Goal: Task Accomplishment & Management: Complete application form

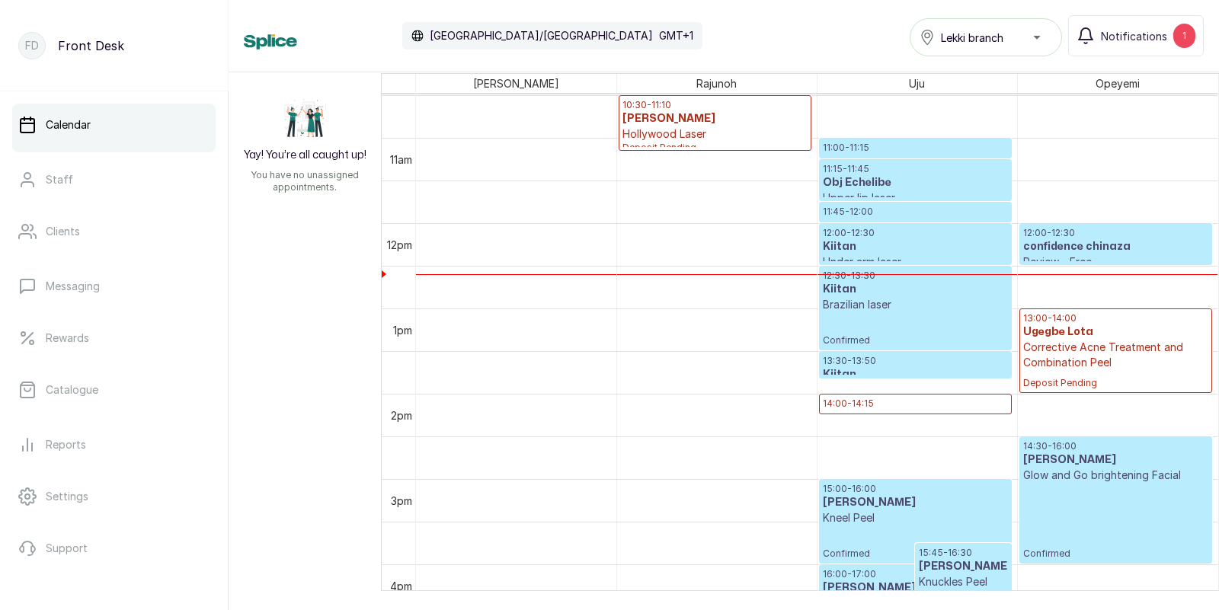
scroll to position [901, 0]
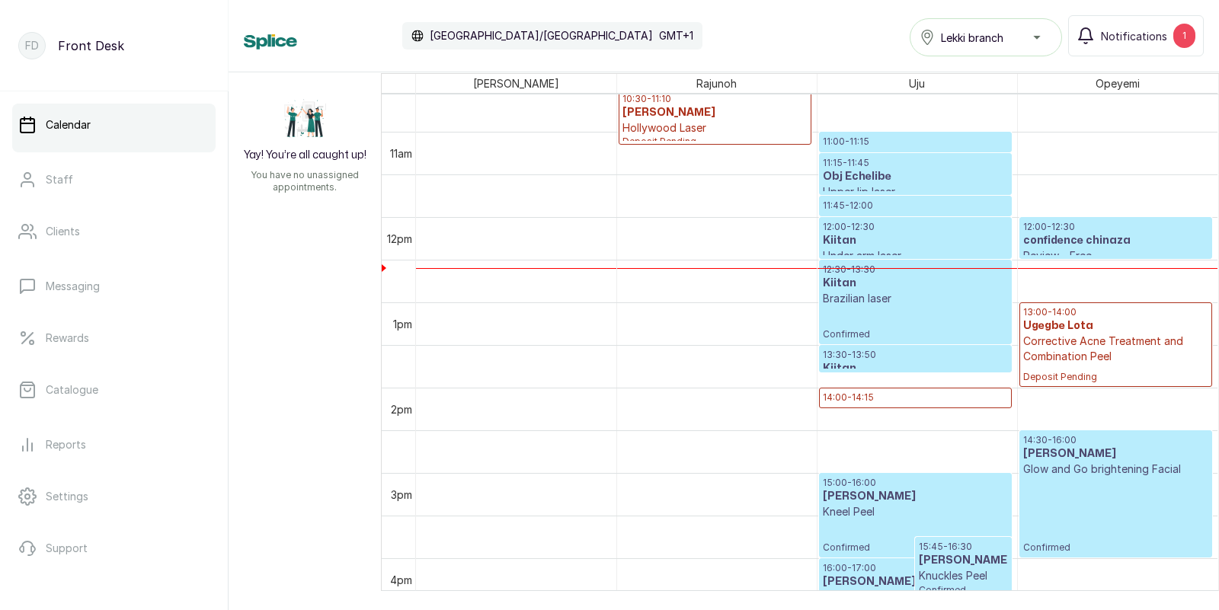
click at [894, 292] on p "Brazilian laser" at bounding box center [915, 298] width 185 height 15
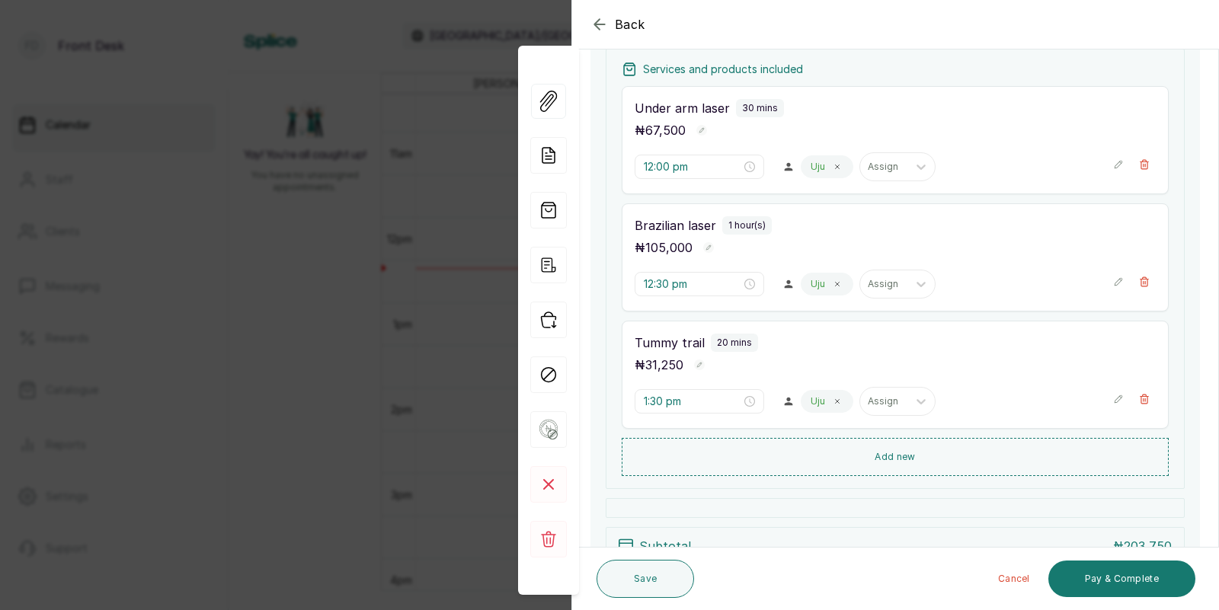
scroll to position [308, 0]
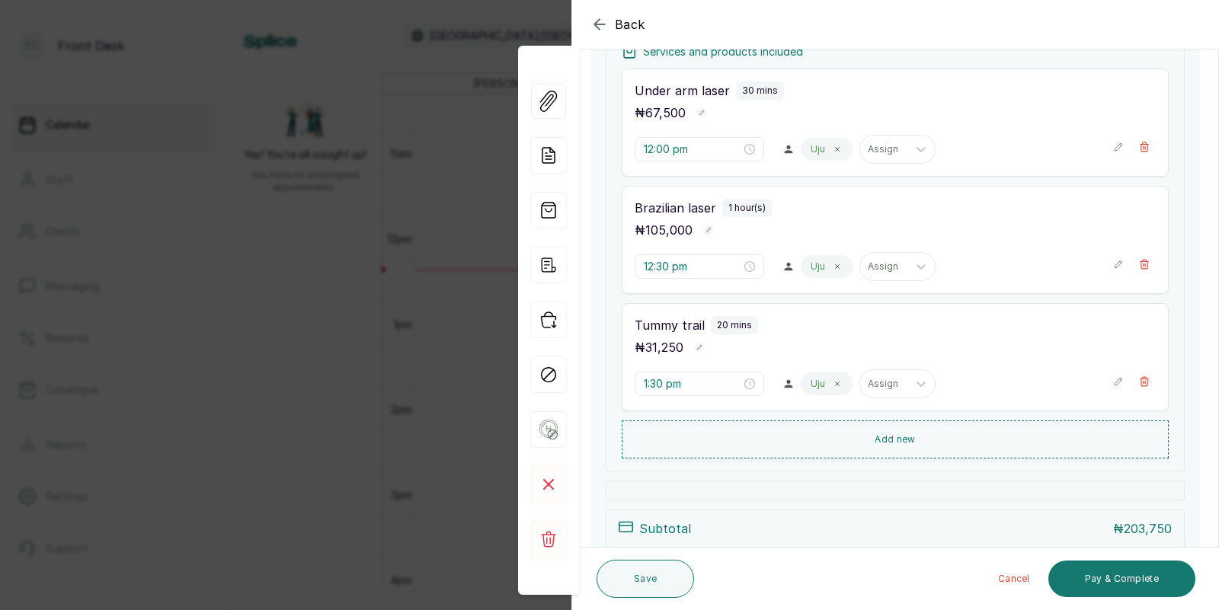
click at [372, 248] on div "Back Appointment Details Edit appointment 🚶 Walk-in (booked by Front Desk) Make…" at bounding box center [609, 305] width 1219 height 610
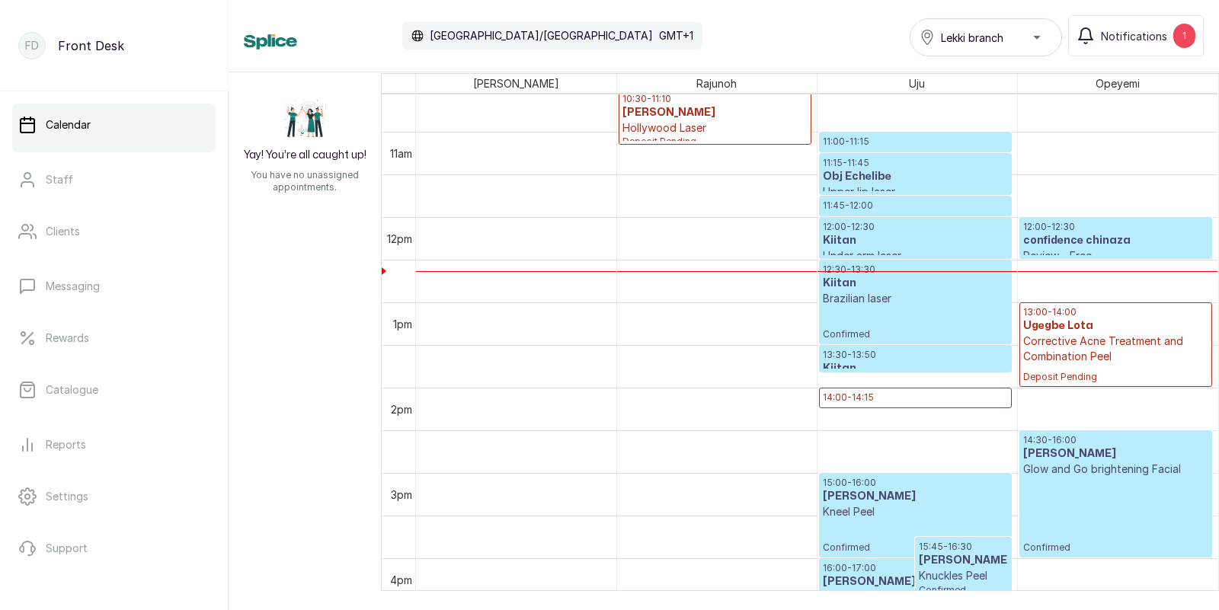
click at [901, 237] on h3 "Kiitan" at bounding box center [915, 240] width 185 height 15
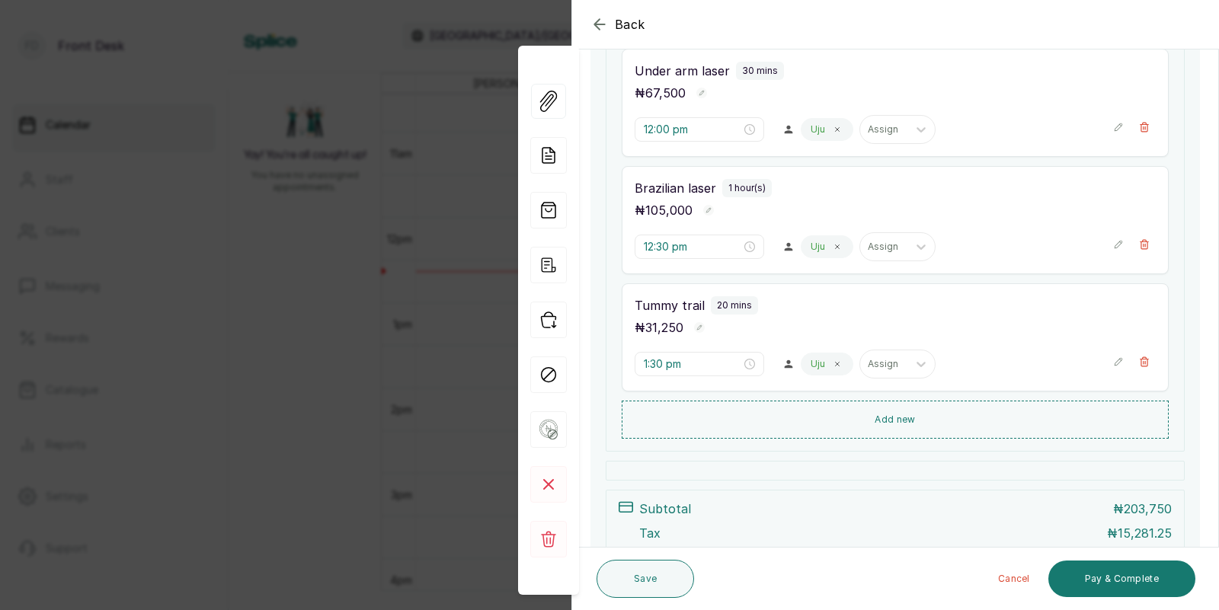
scroll to position [325, 0]
click at [1146, 241] on icon "button" at bounding box center [1144, 246] width 11 height 11
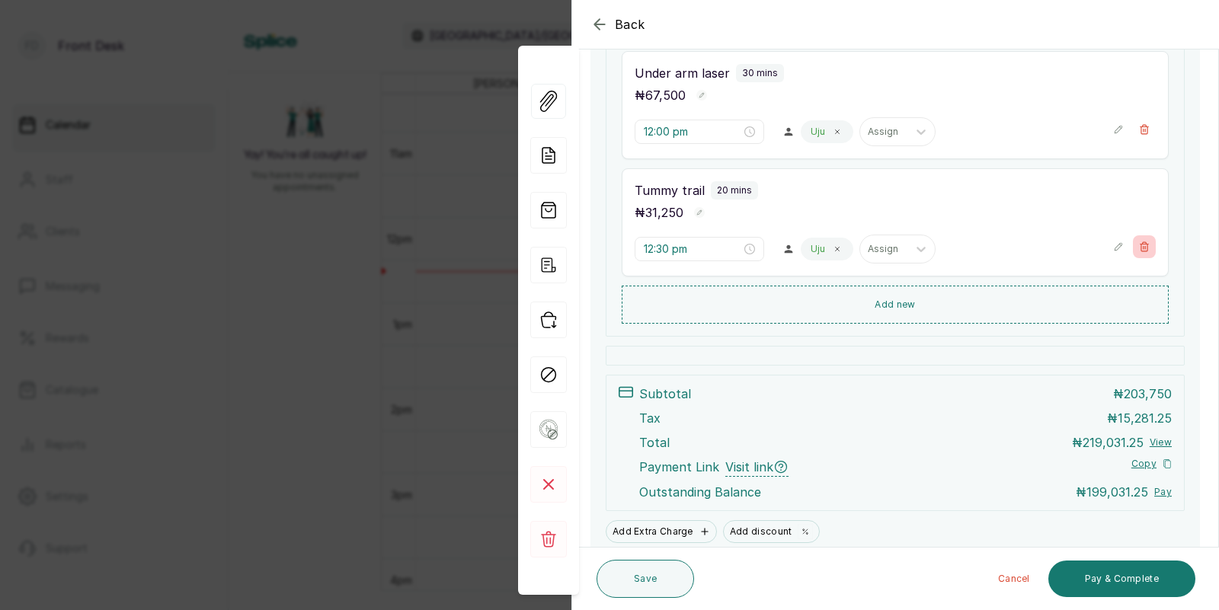
type input "1:30 pm"
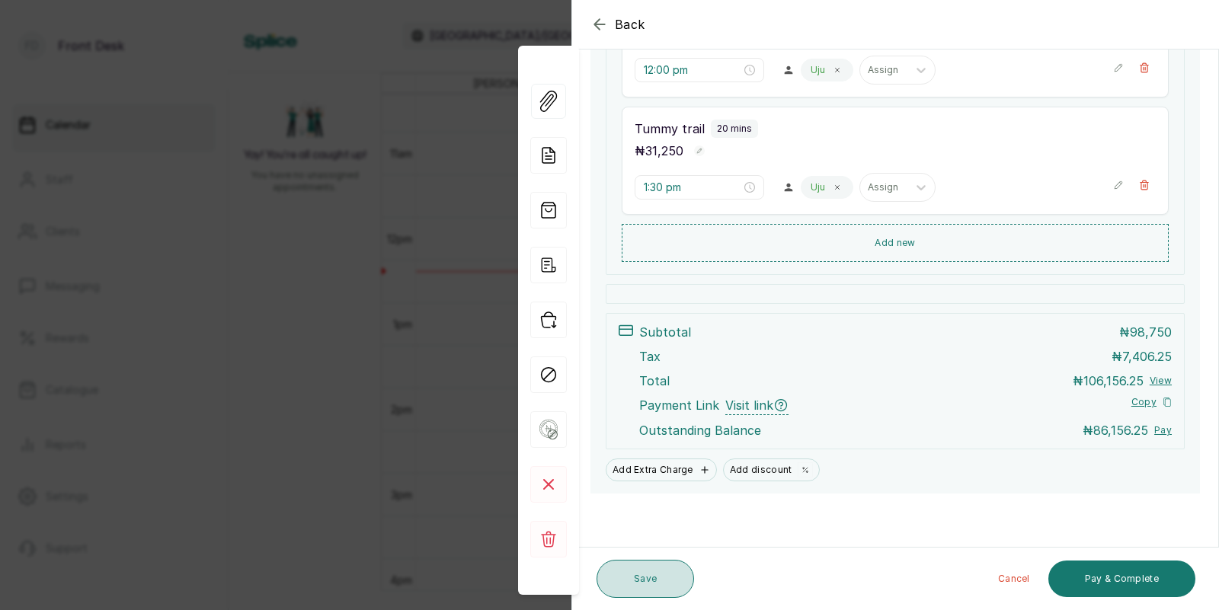
click at [644, 578] on button "Save" at bounding box center [644, 579] width 97 height 38
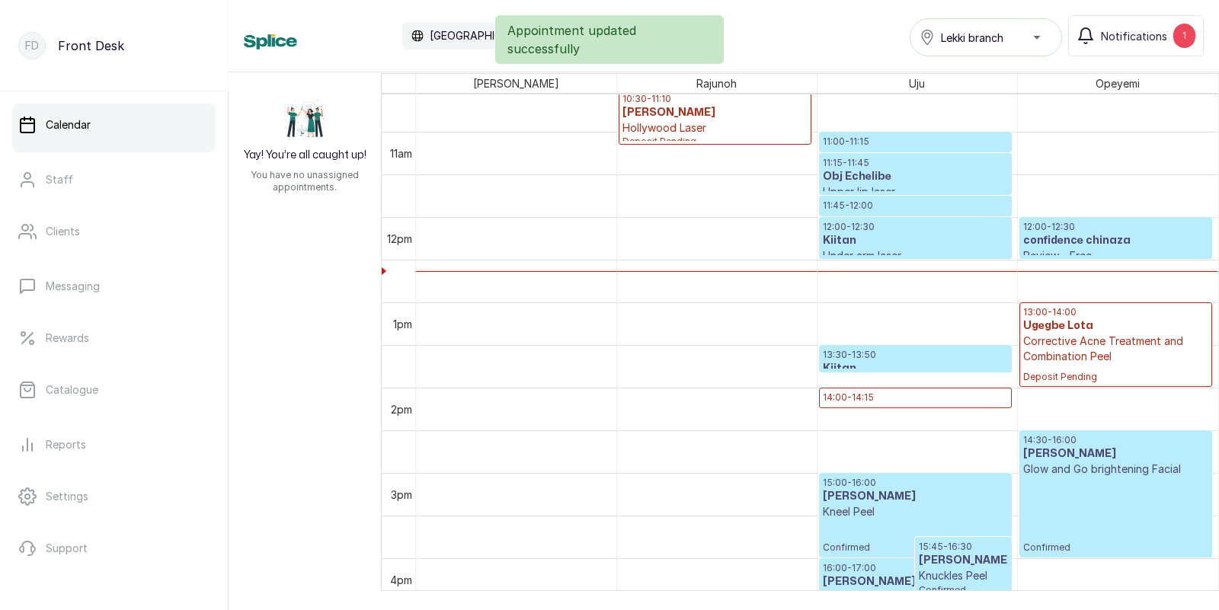
click at [881, 233] on h3 "Kiitan" at bounding box center [915, 240] width 185 height 15
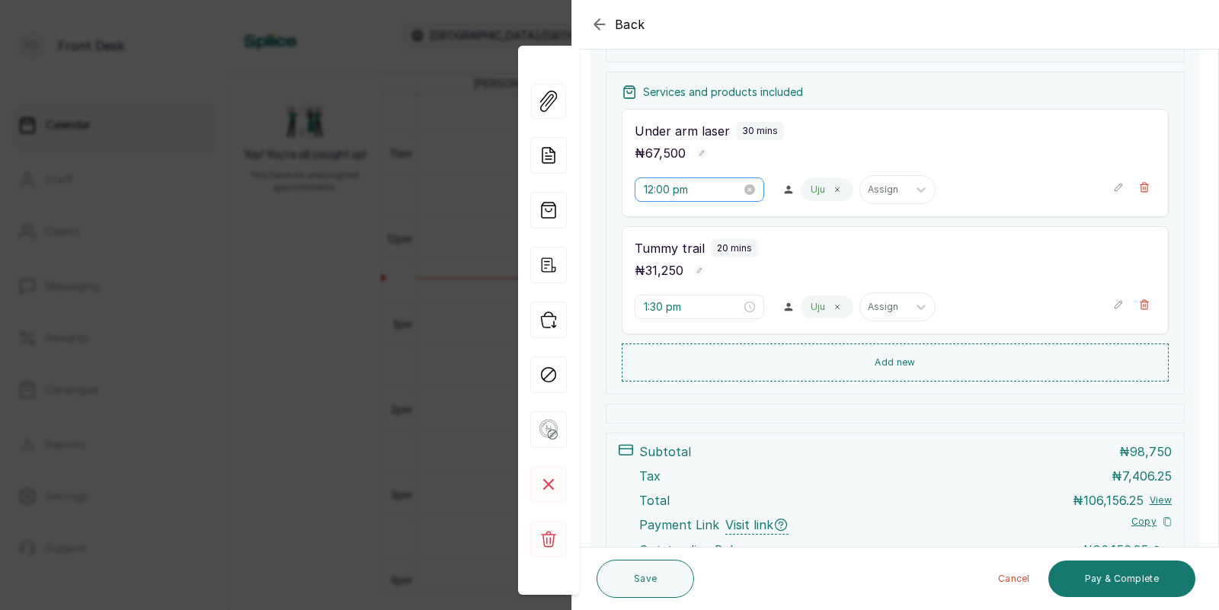
scroll to position [267, 0]
click at [666, 308] on input "1:30 pm" at bounding box center [692, 307] width 97 height 17
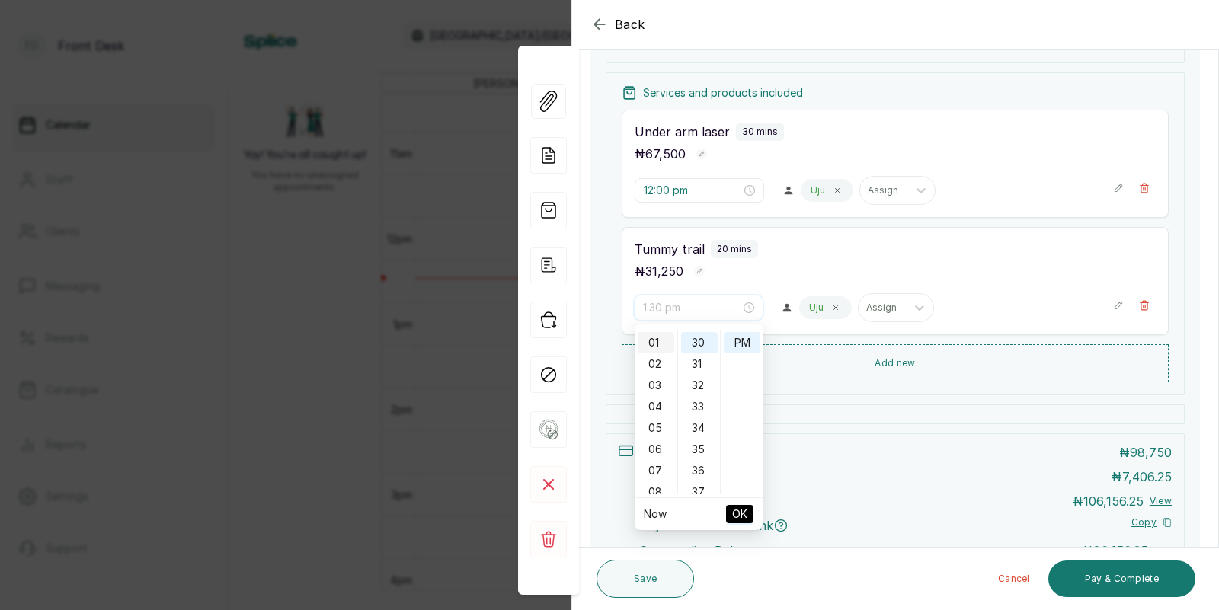
scroll to position [0, 0]
click at [655, 338] on div "12" at bounding box center [656, 340] width 37 height 21
type input "12:30 pm"
click at [737, 517] on span "OK" at bounding box center [739, 514] width 15 height 29
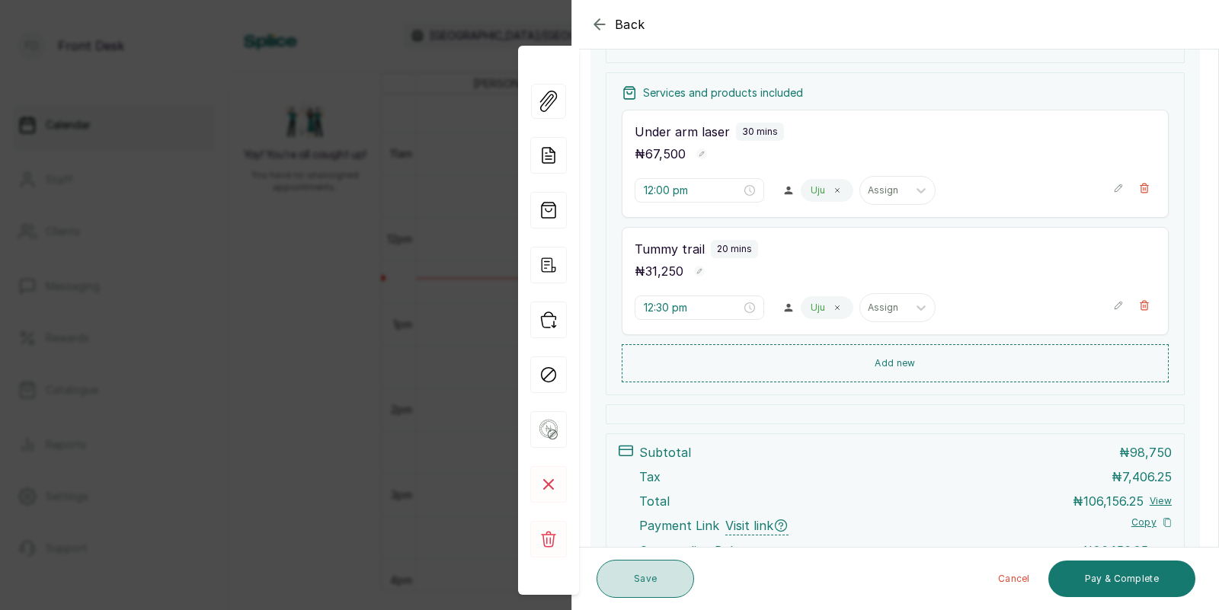
click at [643, 571] on button "Save" at bounding box center [644, 579] width 97 height 38
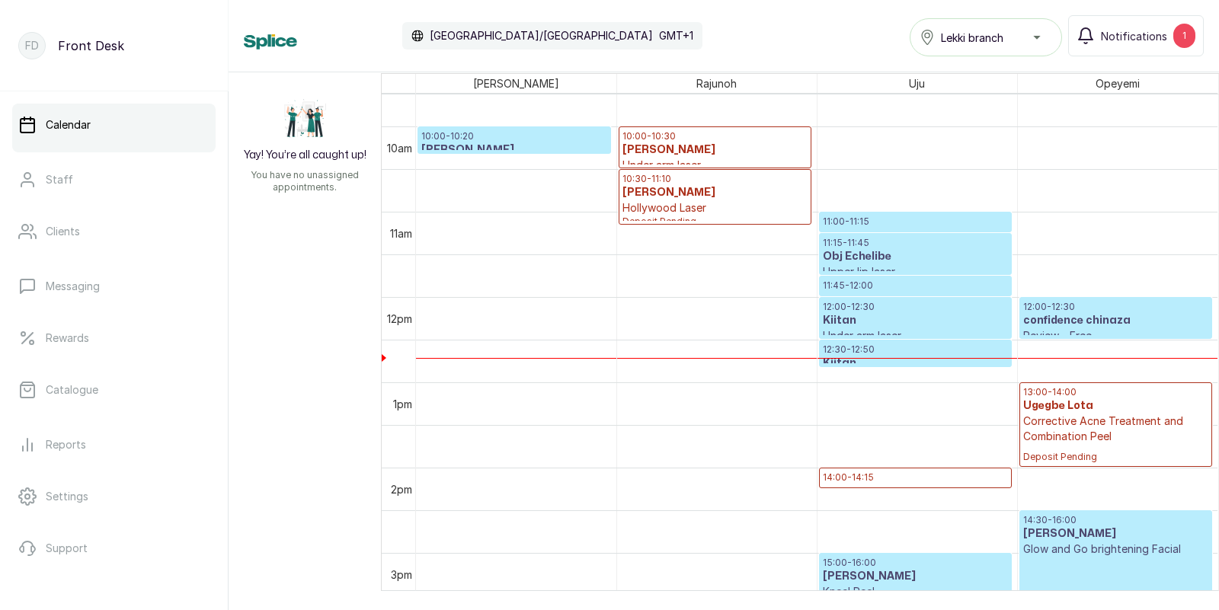
scroll to position [830, 0]
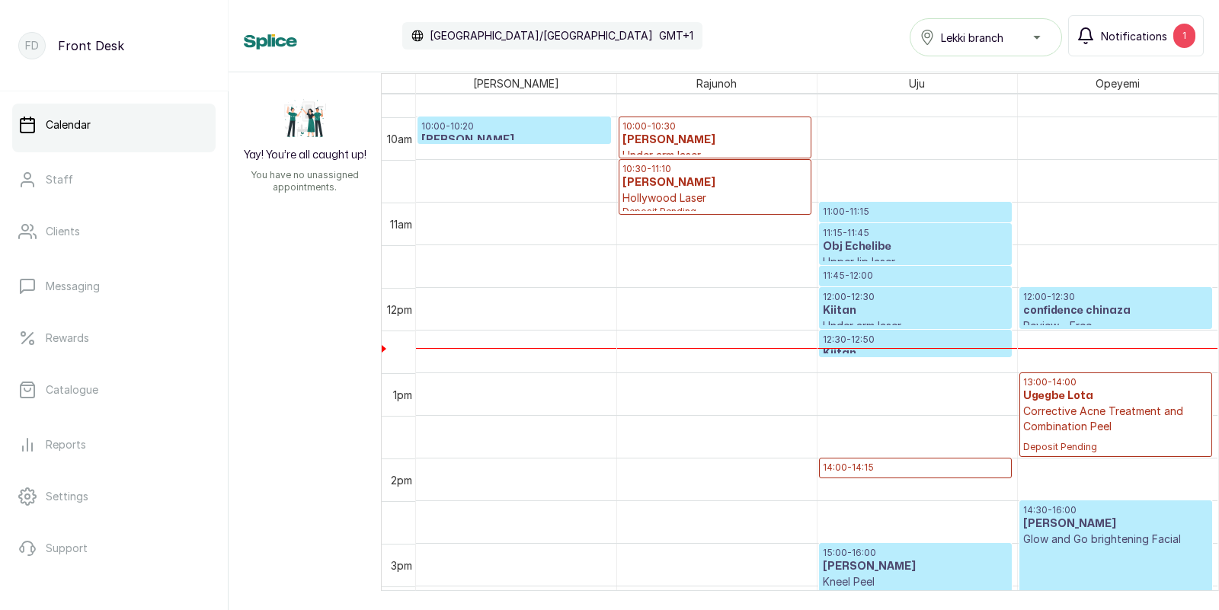
click at [1137, 28] on span "Notifications" at bounding box center [1134, 36] width 66 height 16
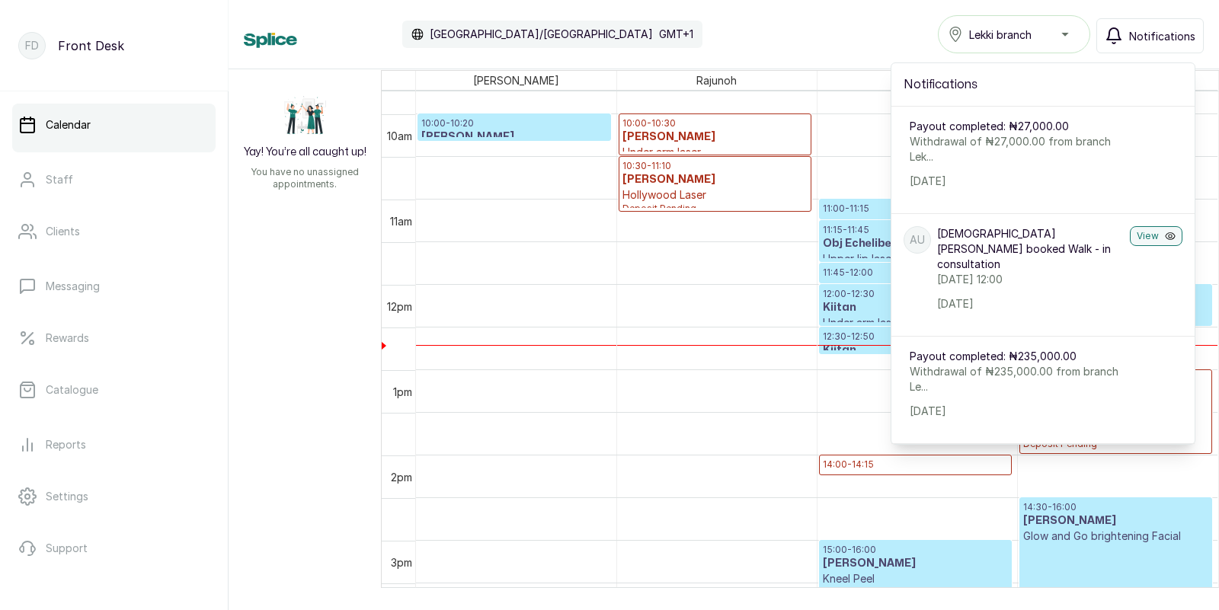
click at [1137, 28] on span "Notifications" at bounding box center [1162, 36] width 66 height 16
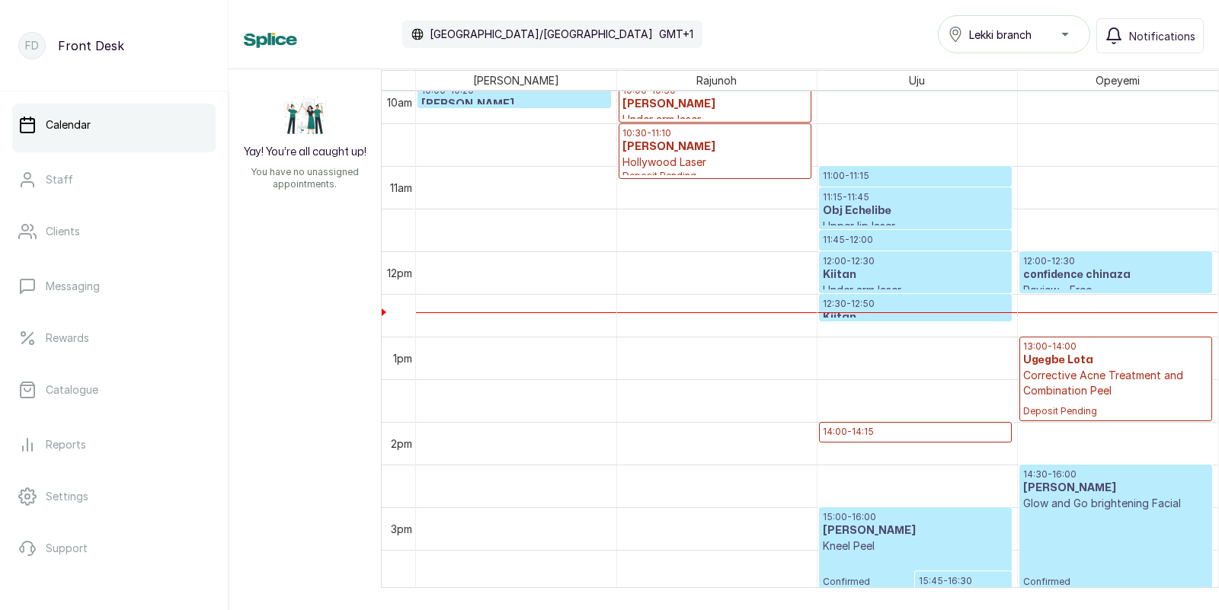
scroll to position [0, 0]
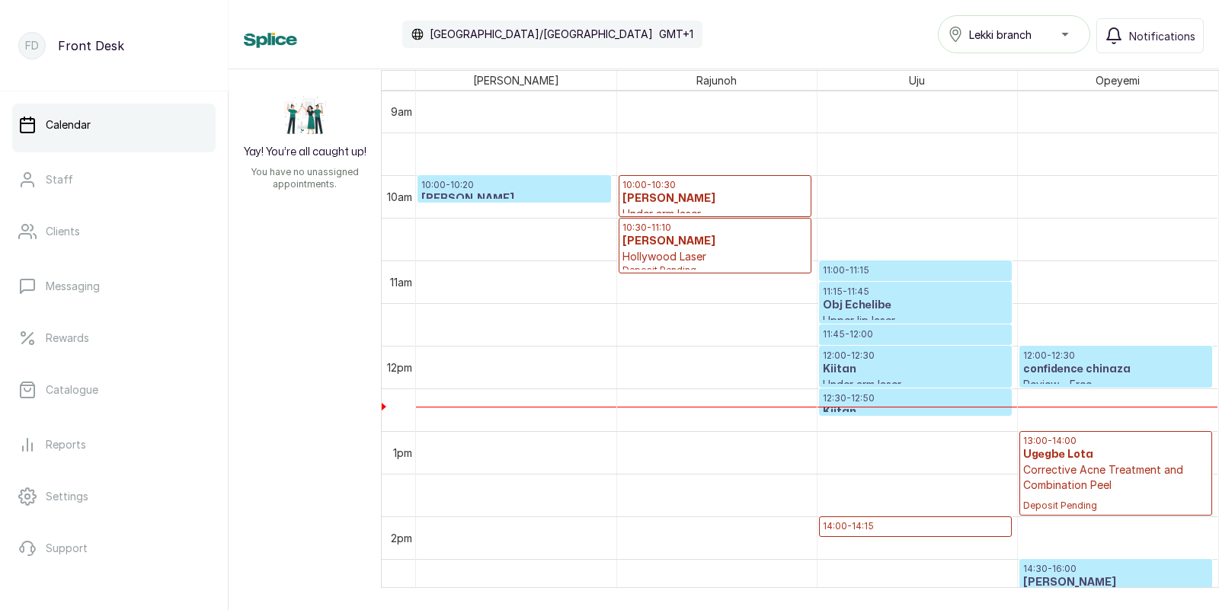
click at [890, 302] on h3 "Obj Echelibe" at bounding box center [915, 305] width 185 height 15
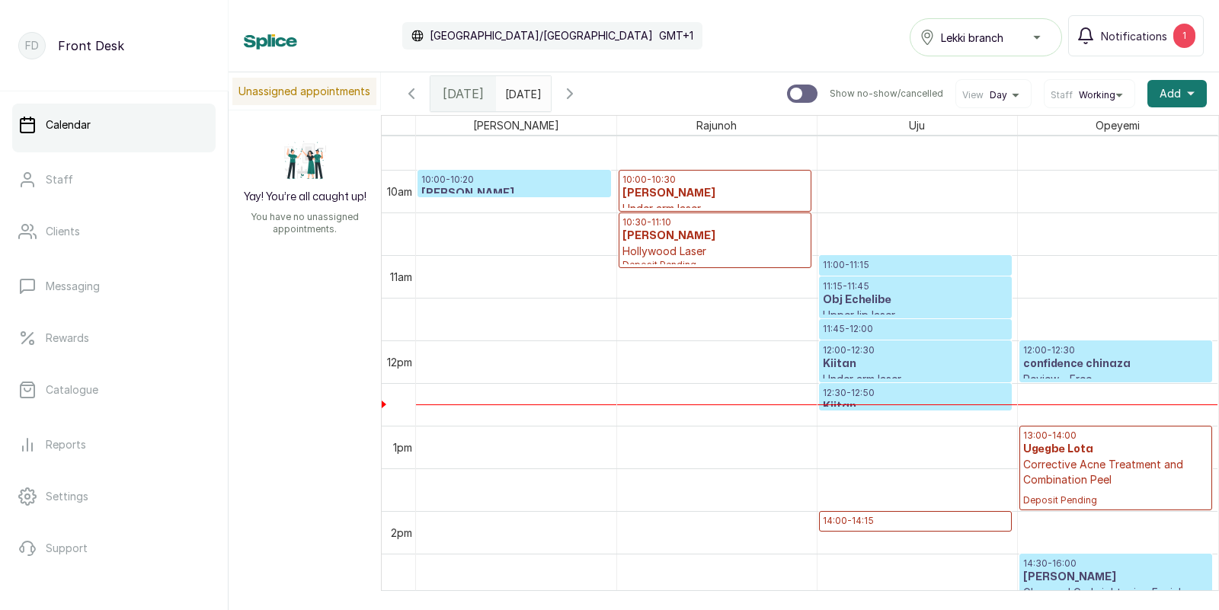
scroll to position [826, 0]
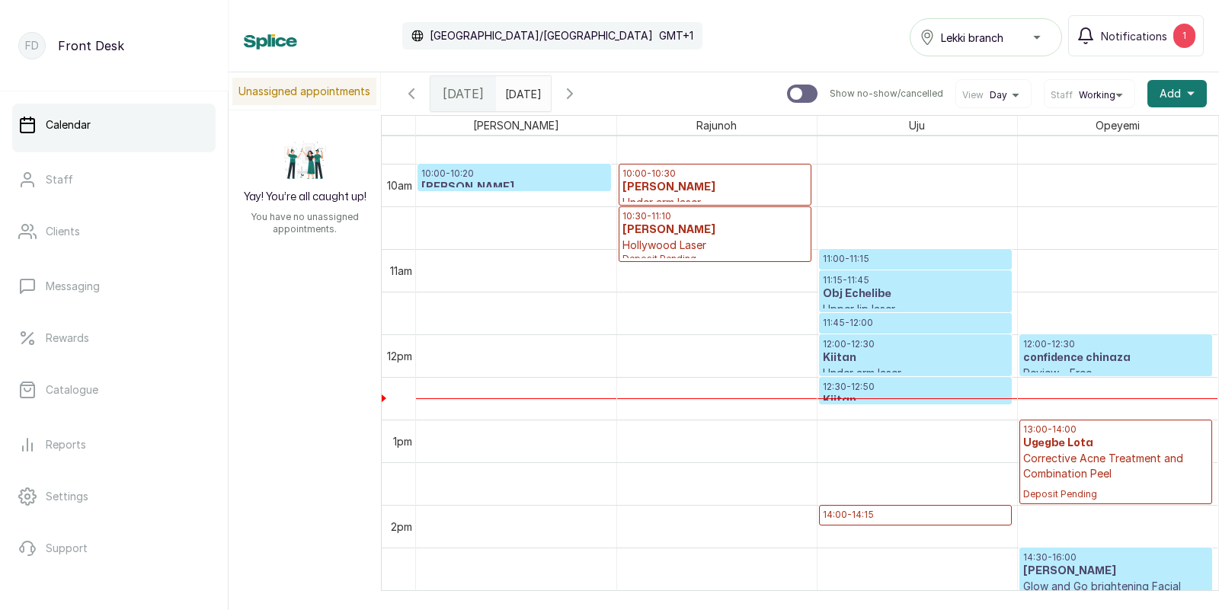
click at [868, 267] on div at bounding box center [915, 269] width 191 height 6
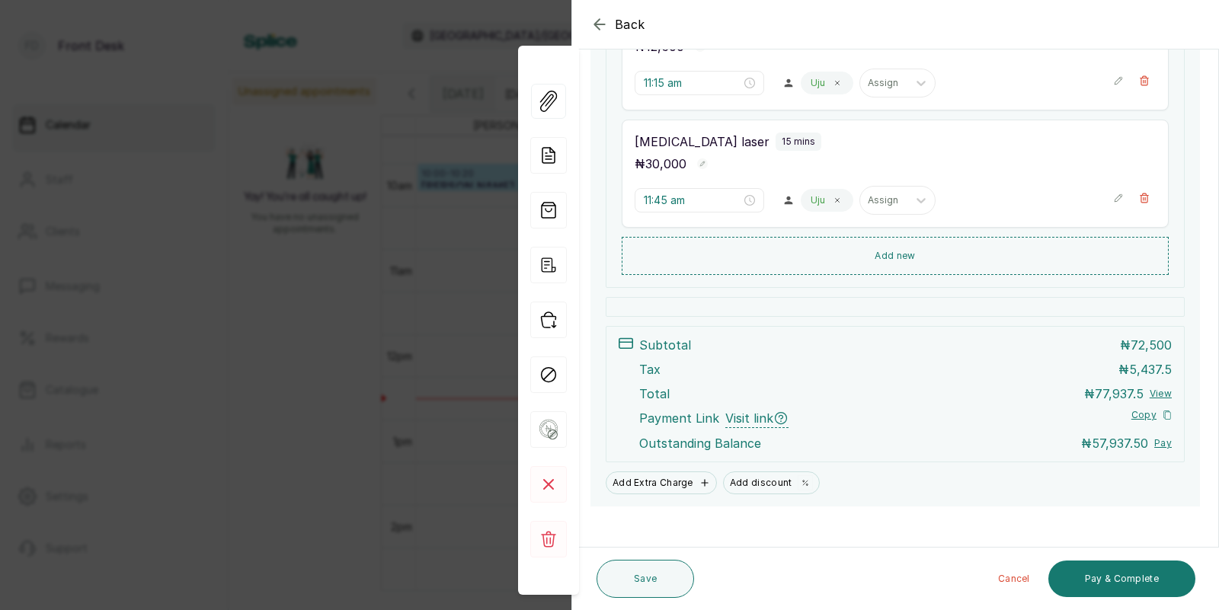
scroll to position [505, 0]
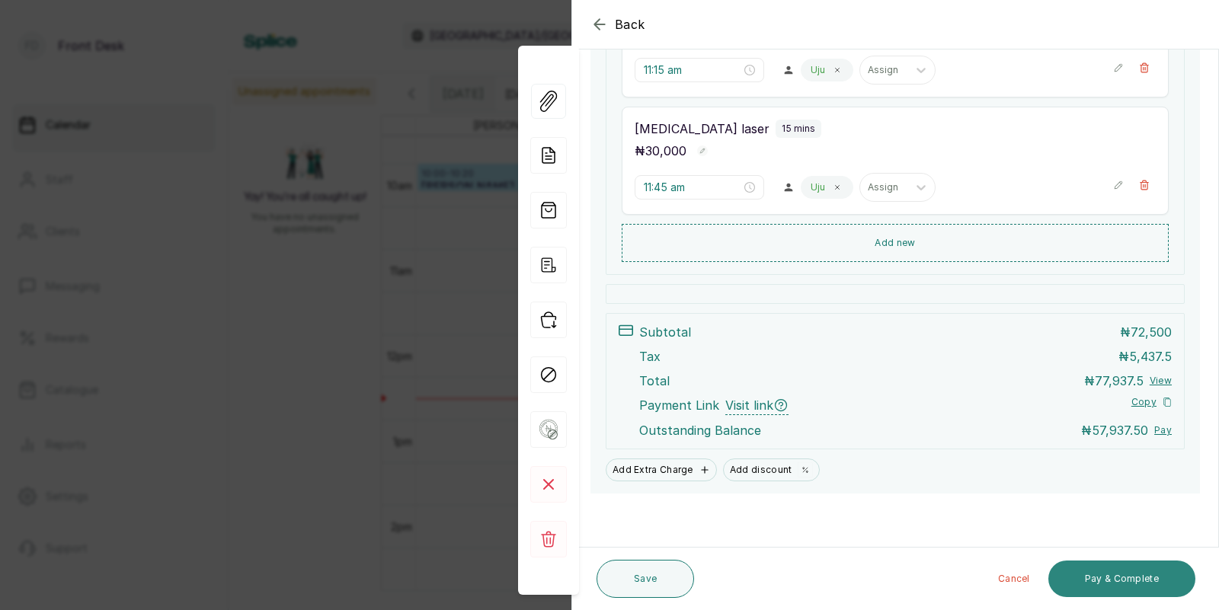
click at [1128, 575] on button "Pay & Complete" at bounding box center [1121, 579] width 147 height 37
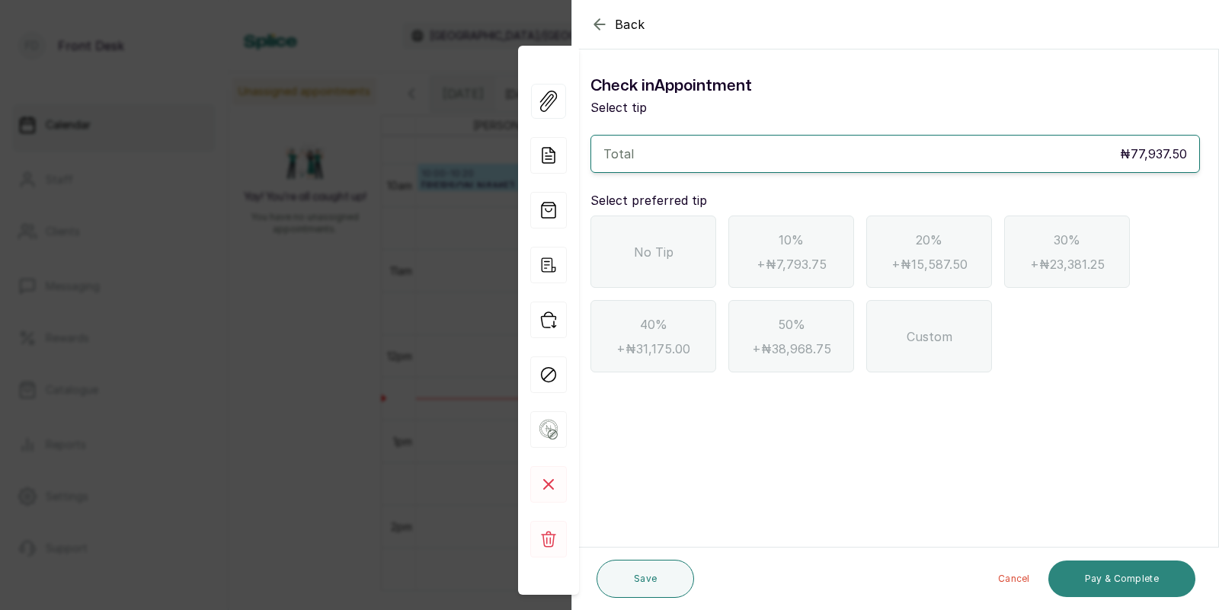
scroll to position [0, 0]
click at [599, 24] on icon "button" at bounding box center [599, 24] width 10 height 10
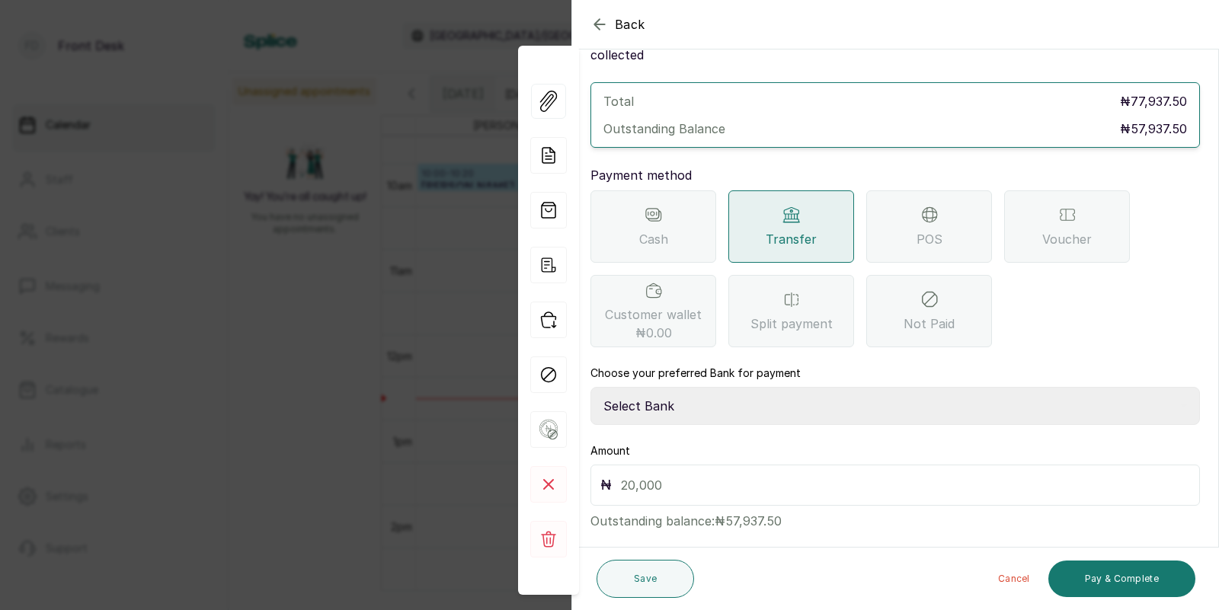
scroll to position [77, 0]
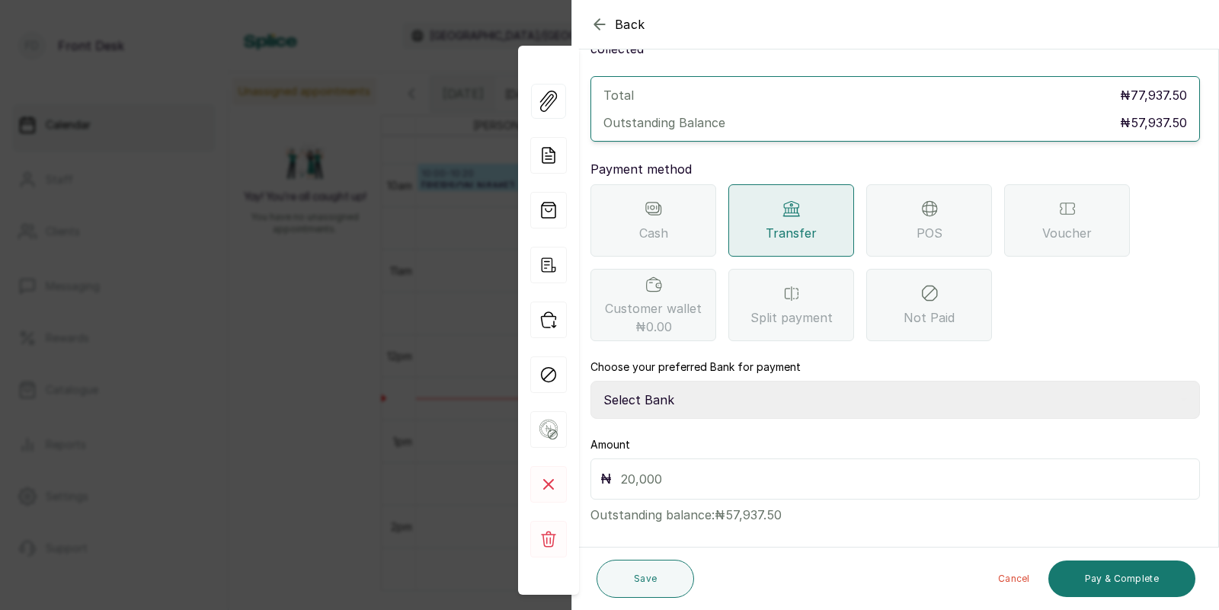
click at [938, 224] on span "POS" at bounding box center [929, 233] width 26 height 18
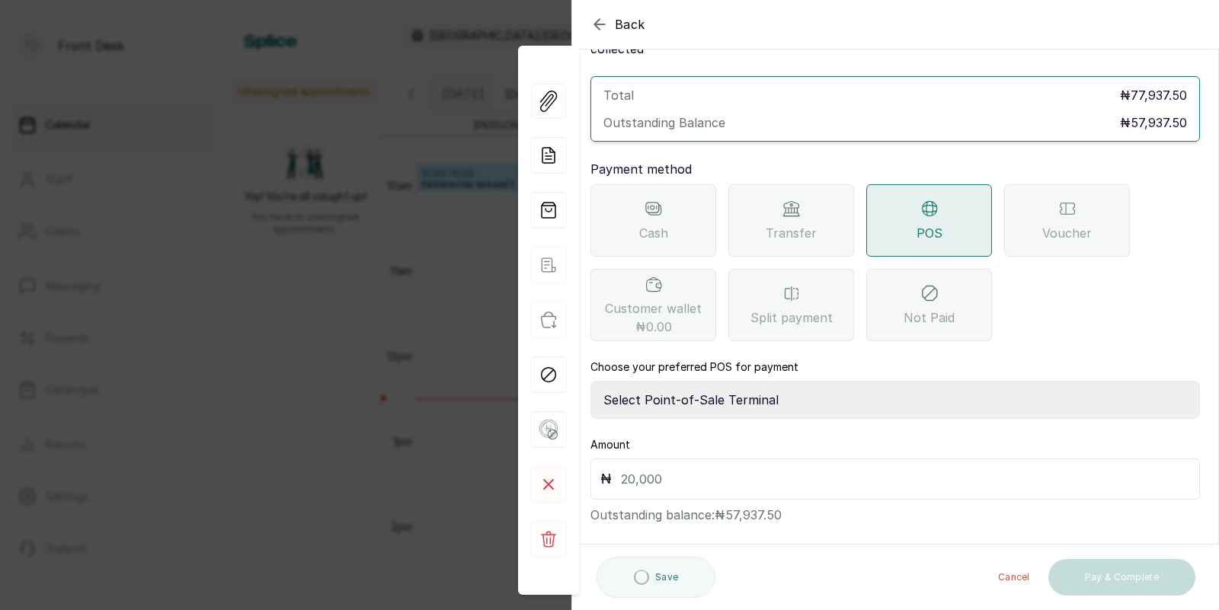
click at [770, 385] on select "Select Point-of-Sale Terminal SKN ANALYTICS MED AESTHETIC LIMITED Fairmoney Mic…" at bounding box center [894, 400] width 609 height 38
select select "43129536-bd7e-4b6d-8e8c-ab2c46322d67"
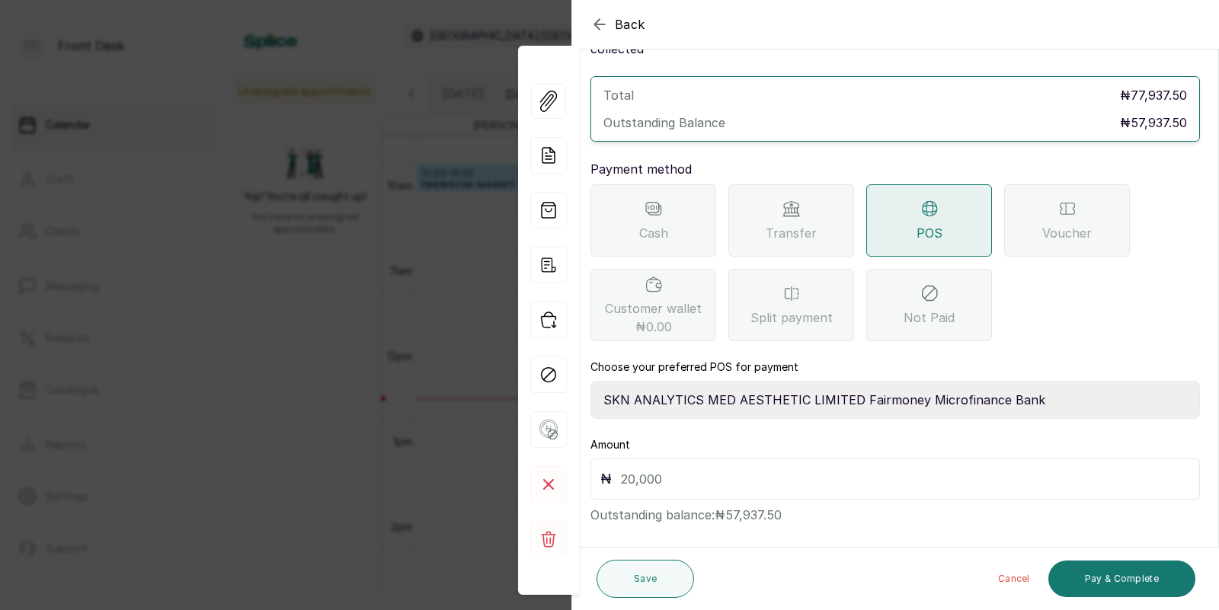
click at [727, 468] on input "text" at bounding box center [905, 478] width 569 height 21
type input "57,937.5"
click at [1130, 580] on button "Pay & Complete" at bounding box center [1121, 579] width 147 height 37
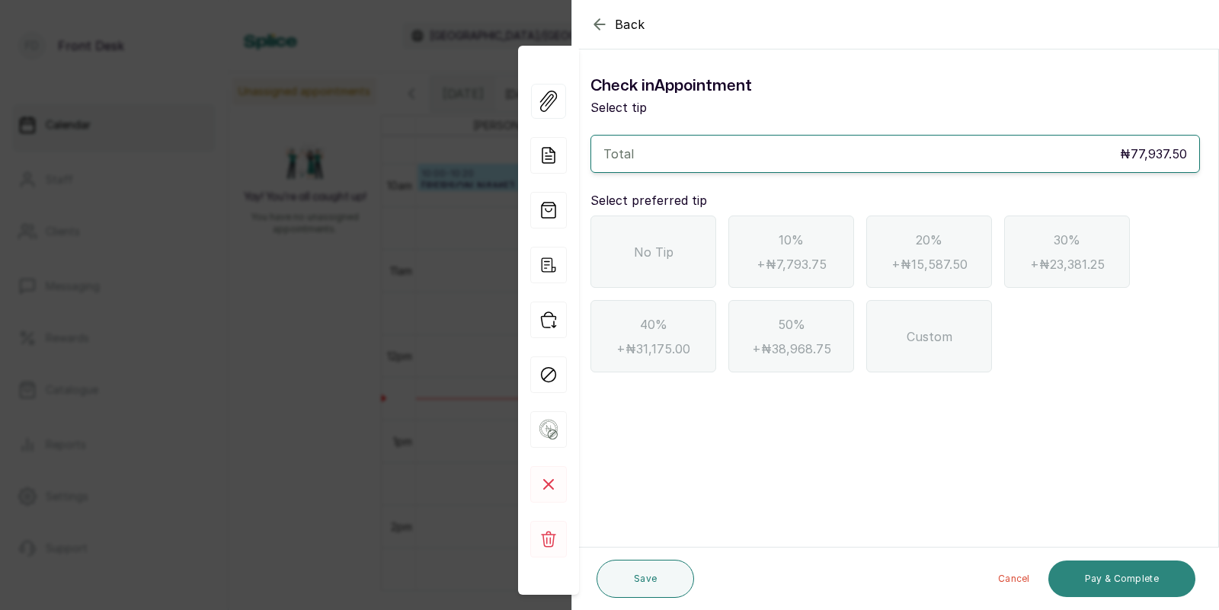
scroll to position [0, 0]
click at [670, 250] on span "No Tip" at bounding box center [654, 252] width 40 height 18
click at [1101, 568] on button "Pay & Complete" at bounding box center [1121, 579] width 147 height 37
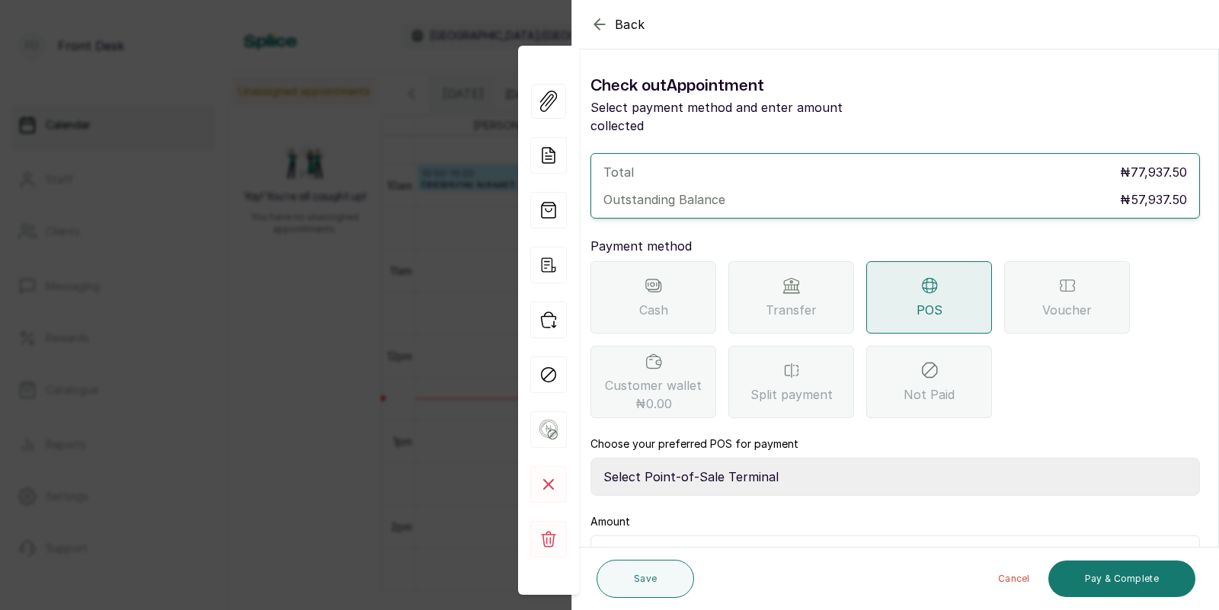
scroll to position [77, 0]
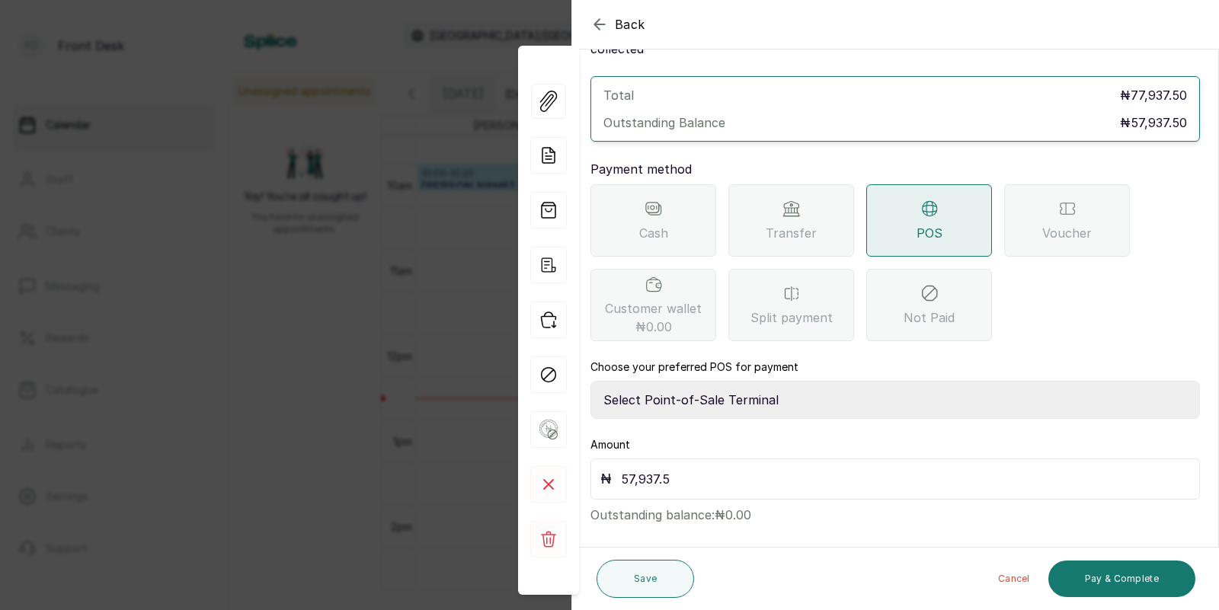
click at [725, 381] on select "Select Point-of-Sale Terminal SKN ANALYTICS MED AESTHETIC LIMITED Fairmoney Mic…" at bounding box center [894, 400] width 609 height 38
select select "43129536-bd7e-4b6d-8e8c-ab2c46322d67"
click at [1111, 573] on button "Pay & Complete" at bounding box center [1121, 579] width 147 height 37
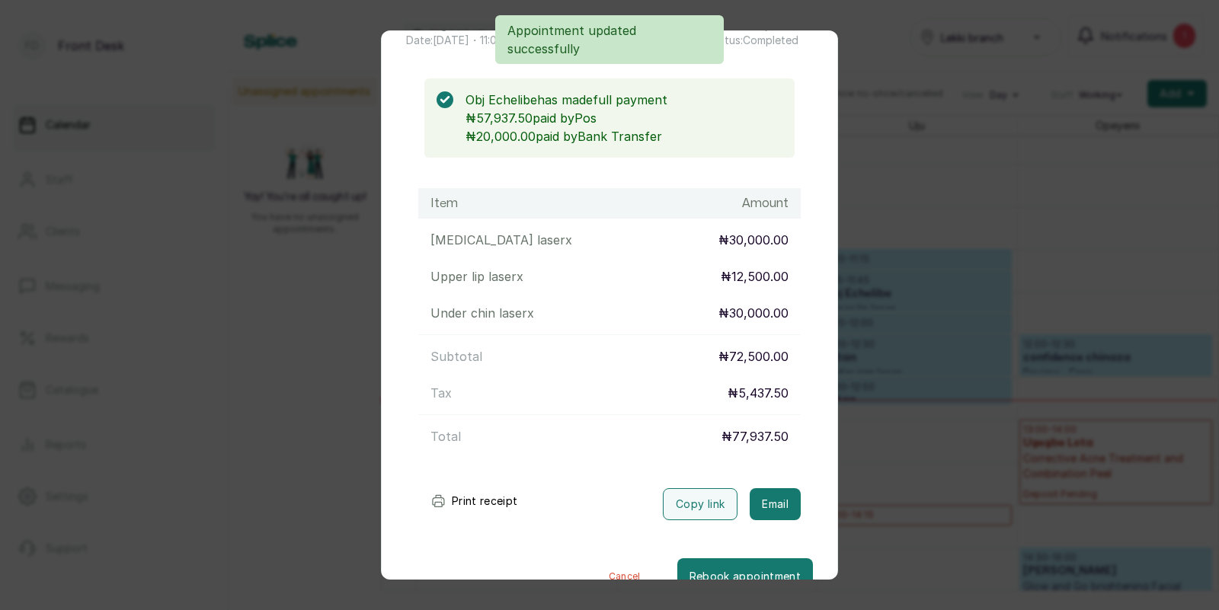
scroll to position [141, 0]
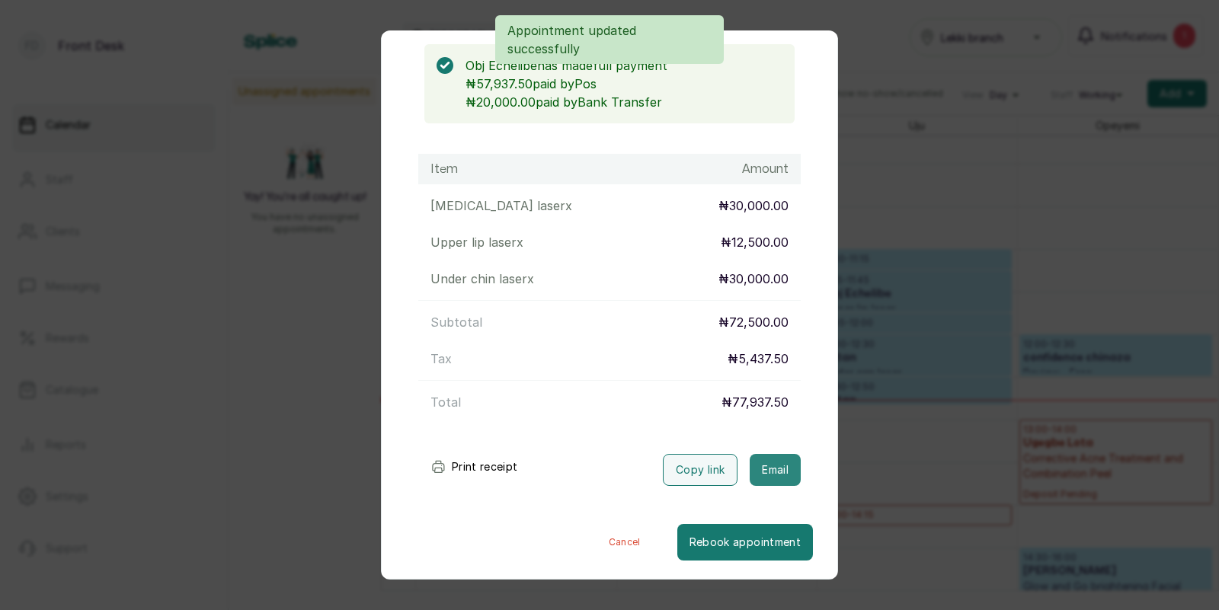
click at [773, 472] on button "Email" at bounding box center [774, 470] width 51 height 32
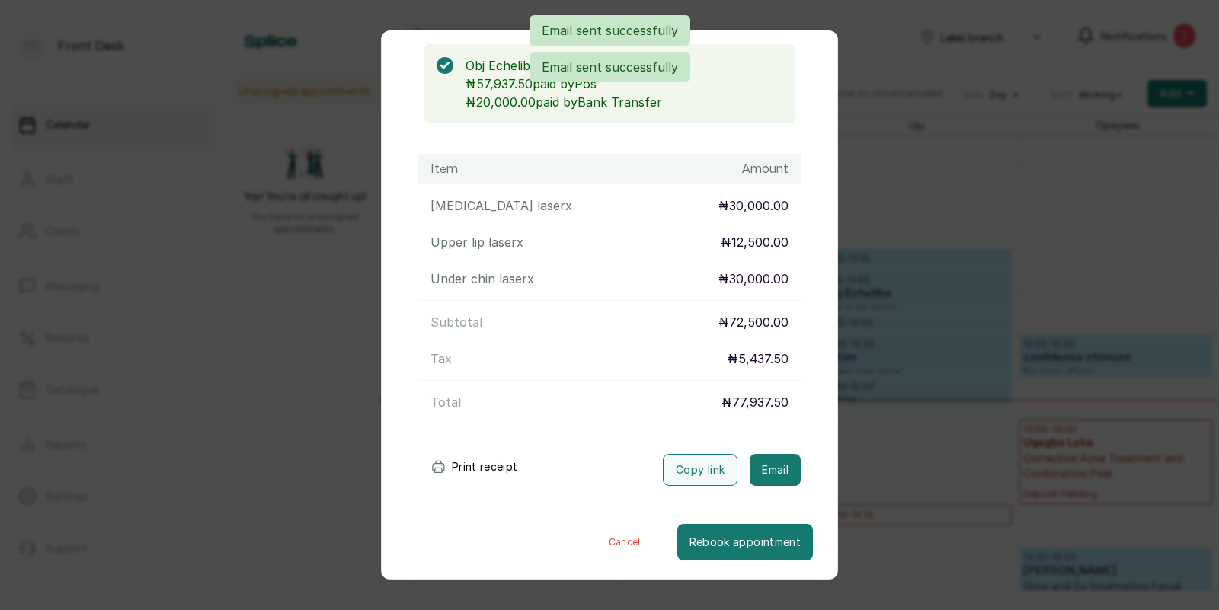
click at [881, 462] on div "Transaction Details Booking ID: # SPGRNuYo Date: [DATE] ・ 11:00 AM Billed to: O…" at bounding box center [609, 305] width 1219 height 610
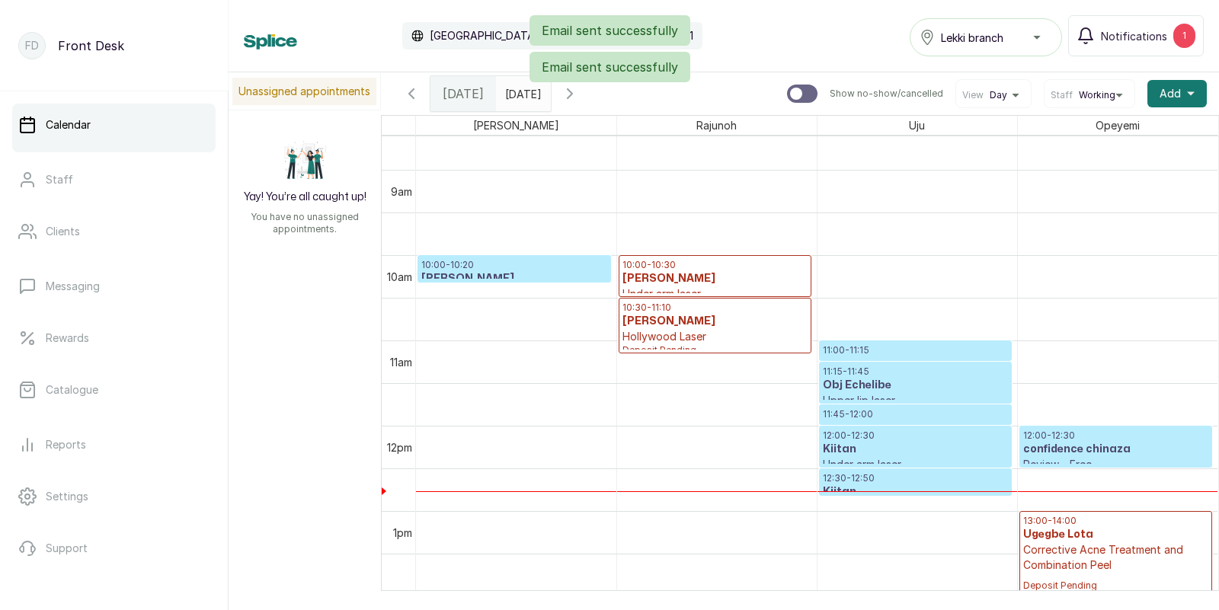
scroll to position [732, 0]
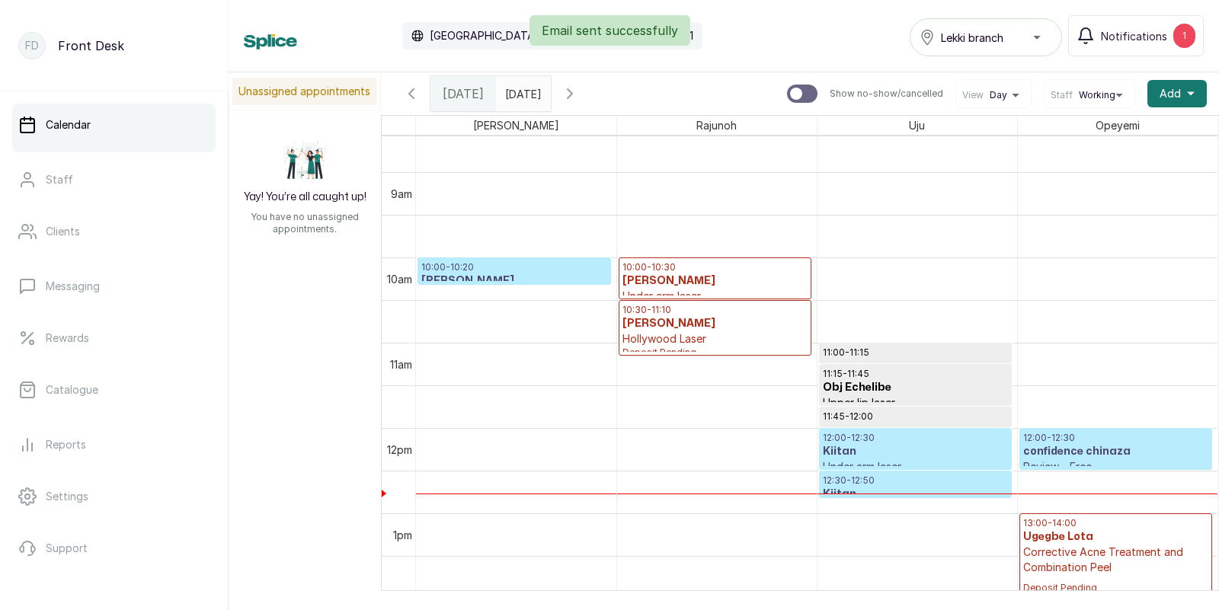
click at [877, 454] on h3 "Kiitan" at bounding box center [915, 451] width 185 height 15
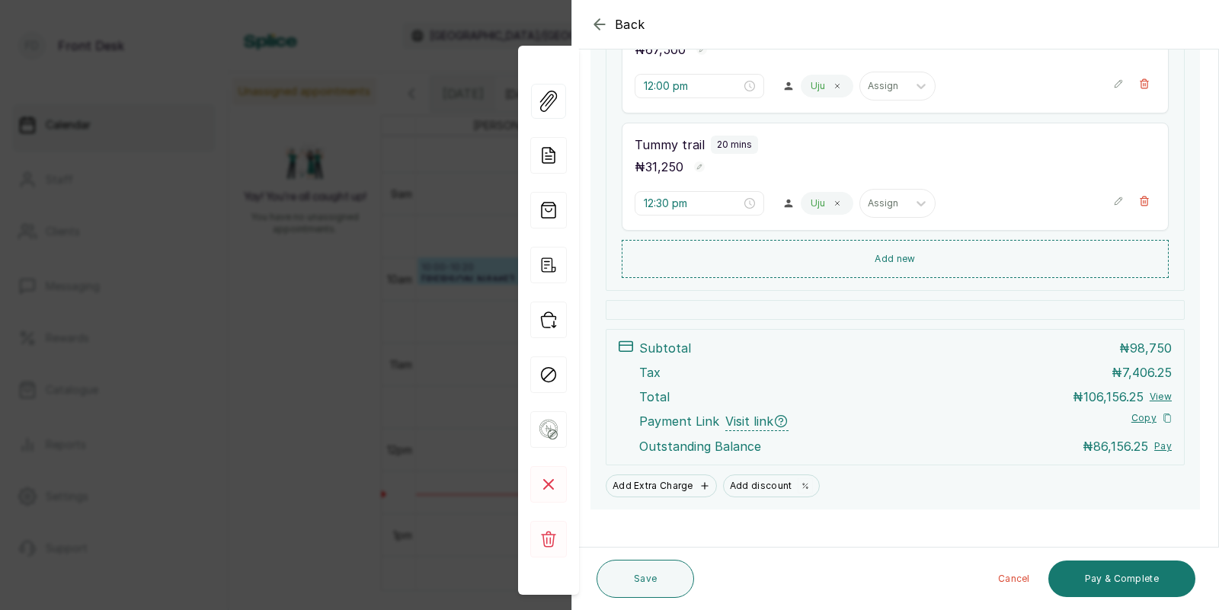
scroll to position [382, 0]
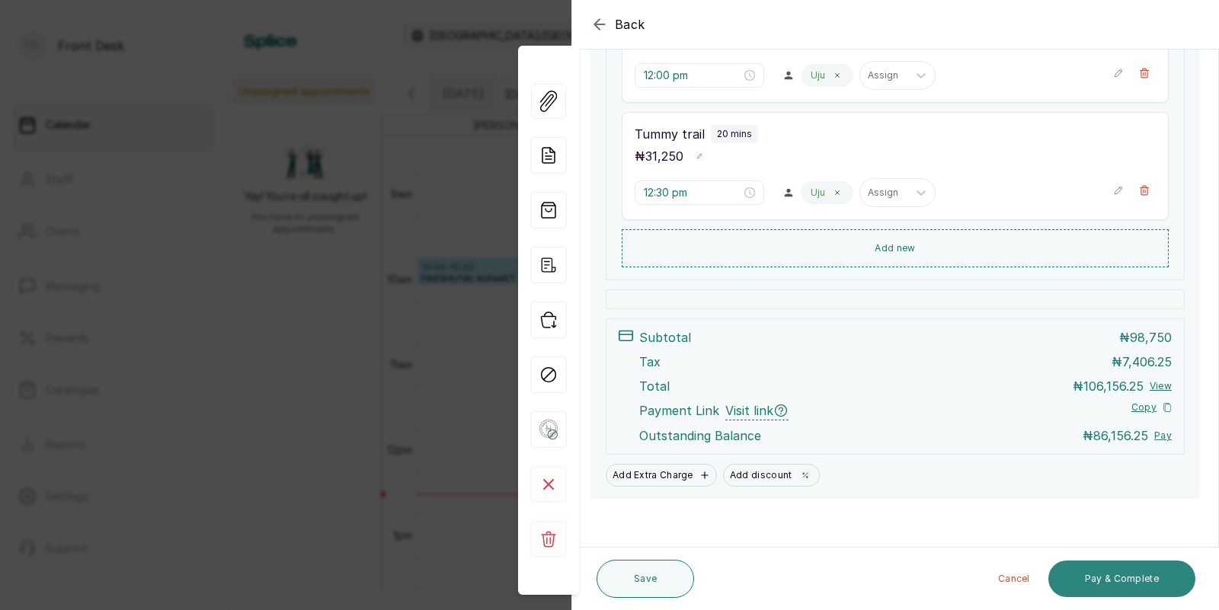
click at [1133, 573] on button "Pay & Complete" at bounding box center [1121, 579] width 147 height 37
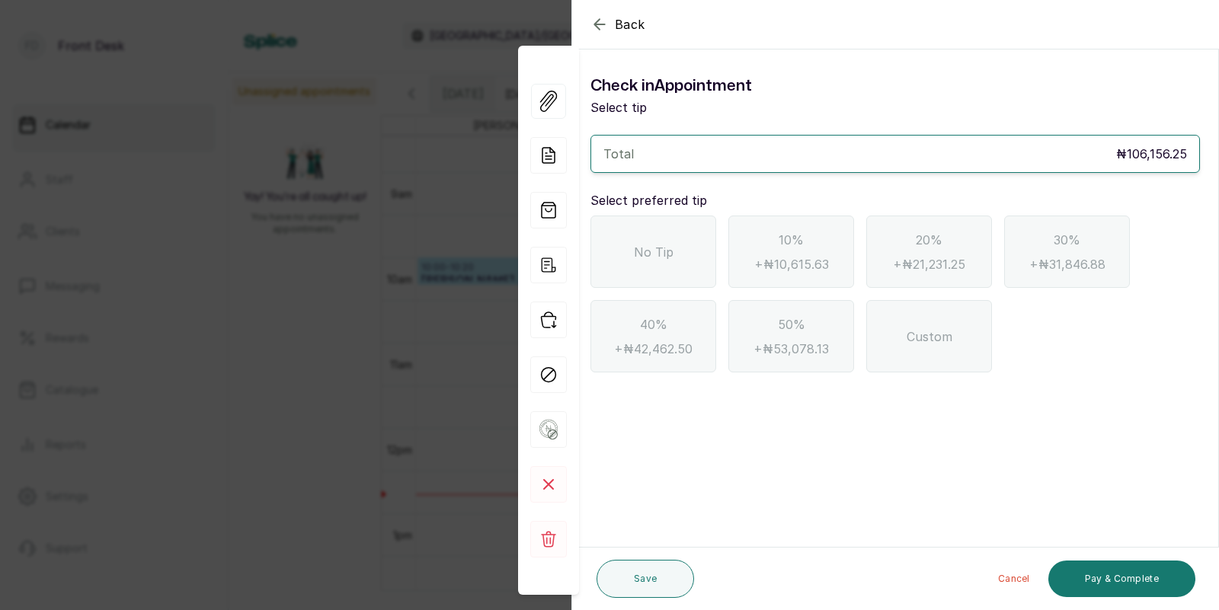
click at [599, 23] on icon "button" at bounding box center [599, 24] width 18 height 18
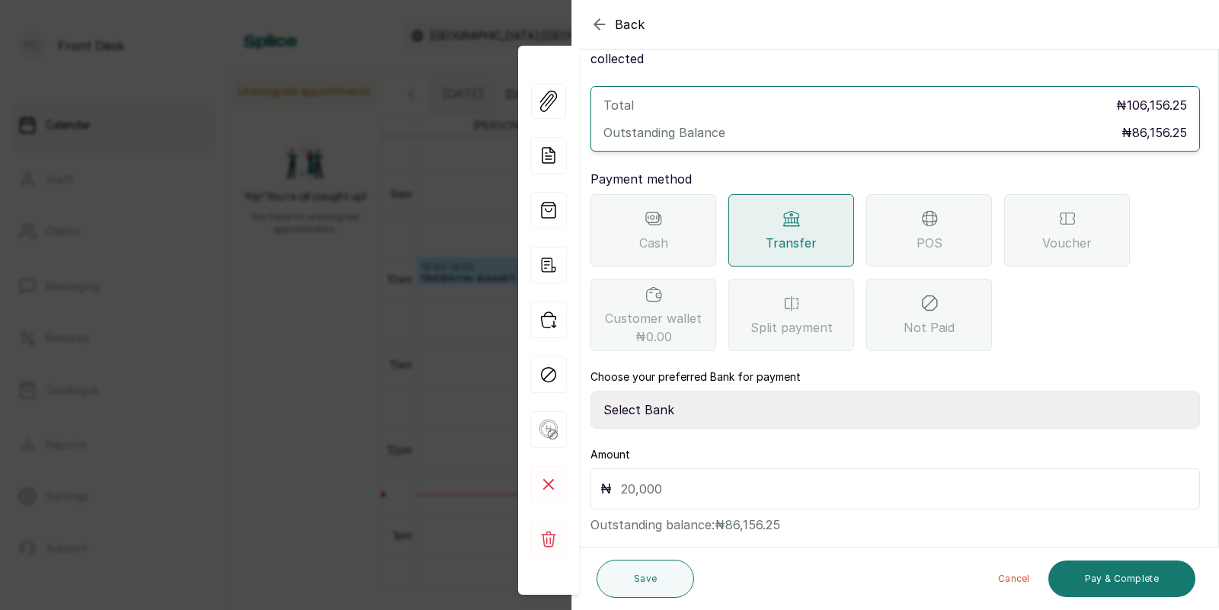
scroll to position [77, 0]
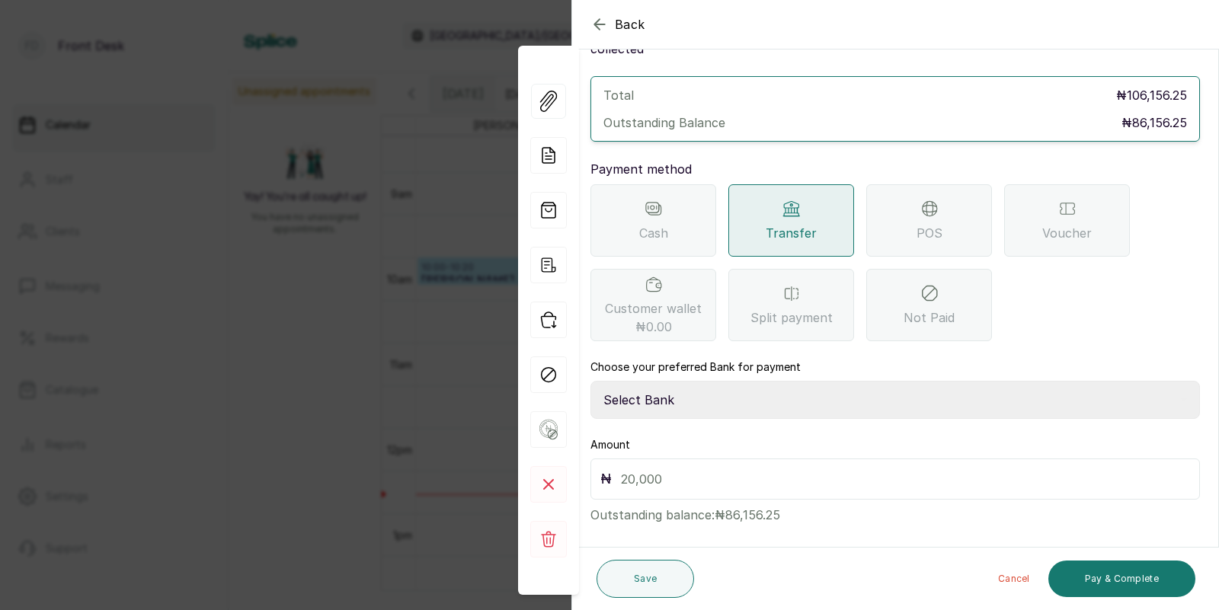
click at [765, 391] on select "Select Bank [PERSON_NAME] Fairmoney Microfinance Bank SKN ANALYTICS MED AESTH. …" at bounding box center [894, 400] width 609 height 38
select select "43272bc0-21c6-4b19-b9fb-c2093b8603c2"
click at [673, 468] on input "text" at bounding box center [905, 478] width 569 height 21
type input "86,156.25"
click at [1114, 584] on button "Pay & Complete" at bounding box center [1121, 579] width 147 height 37
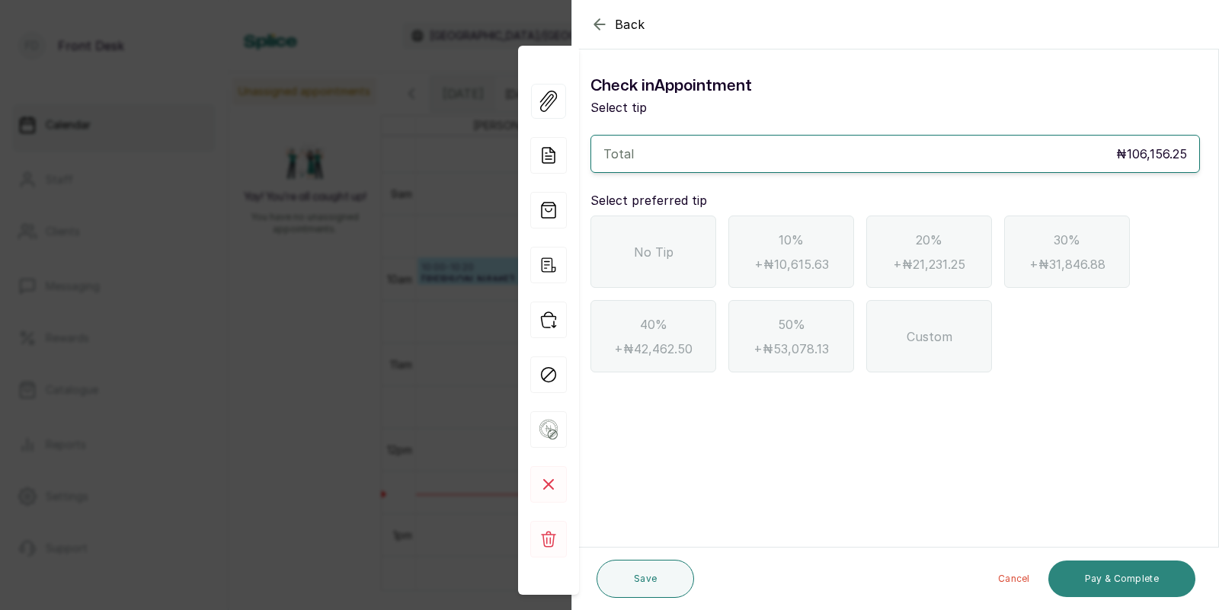
scroll to position [0, 0]
click at [659, 226] on div "No Tip" at bounding box center [653, 252] width 126 height 72
click at [1113, 581] on button "Pay & Complete" at bounding box center [1121, 579] width 147 height 37
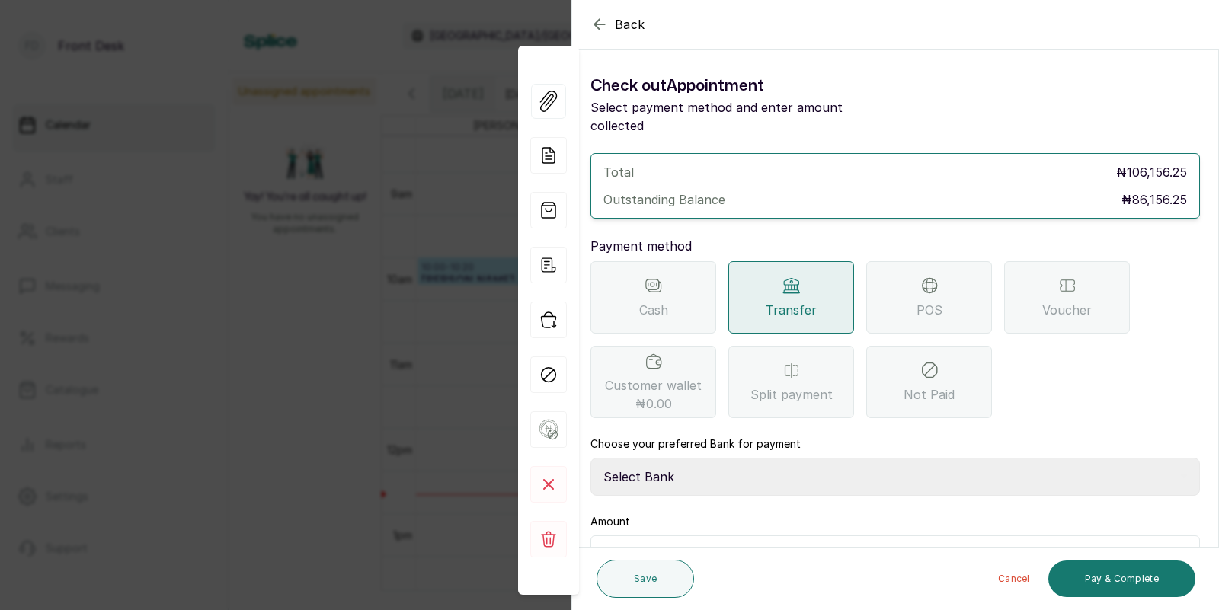
scroll to position [77, 0]
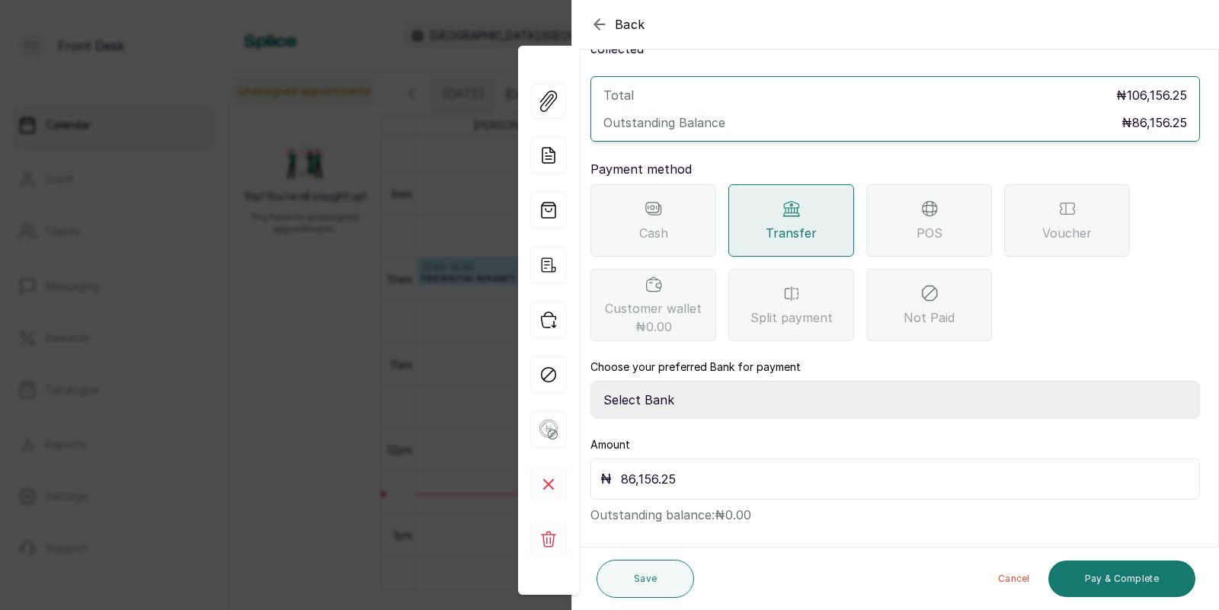
click at [668, 381] on select "Select Bank [PERSON_NAME] Fairmoney Microfinance Bank SKN ANALYTICS MED AESTH. …" at bounding box center [894, 400] width 609 height 38
select select "43272bc0-21c6-4b19-b9fb-c2093b8603c2"
click at [1137, 573] on button "Pay & Complete" at bounding box center [1121, 579] width 147 height 37
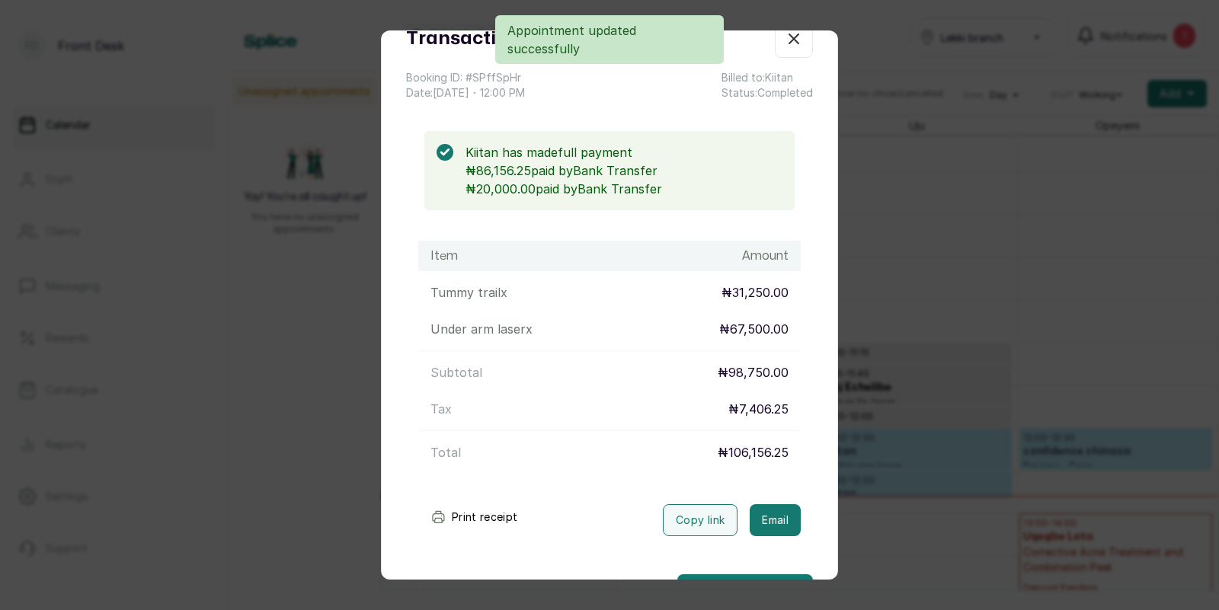
scroll to position [104, 0]
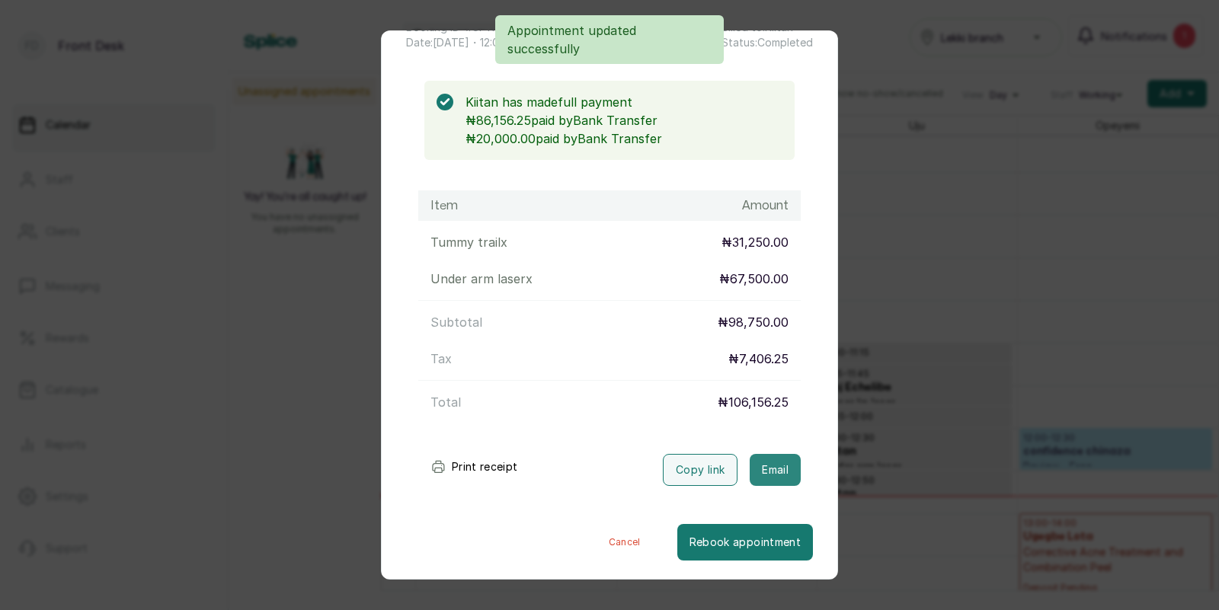
click at [767, 464] on button "Email" at bounding box center [774, 470] width 51 height 32
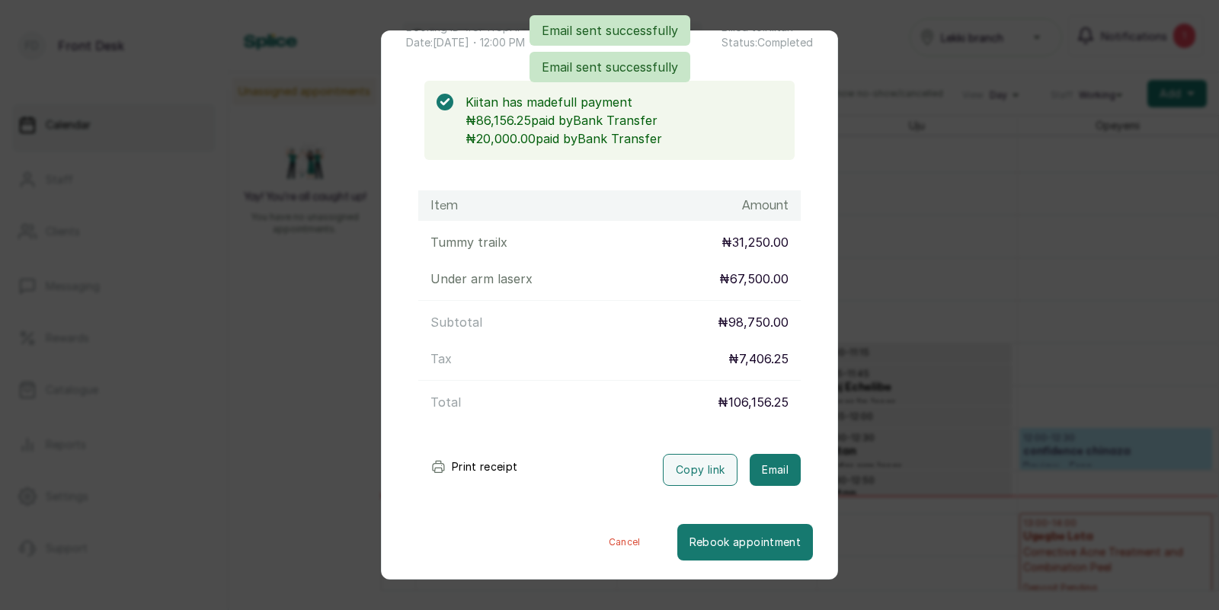
click at [916, 383] on div "Transaction Details Booking ID: # SPffSpHr Date: [DATE] ・ 12:00 PM Billed to: K…" at bounding box center [609, 305] width 1219 height 610
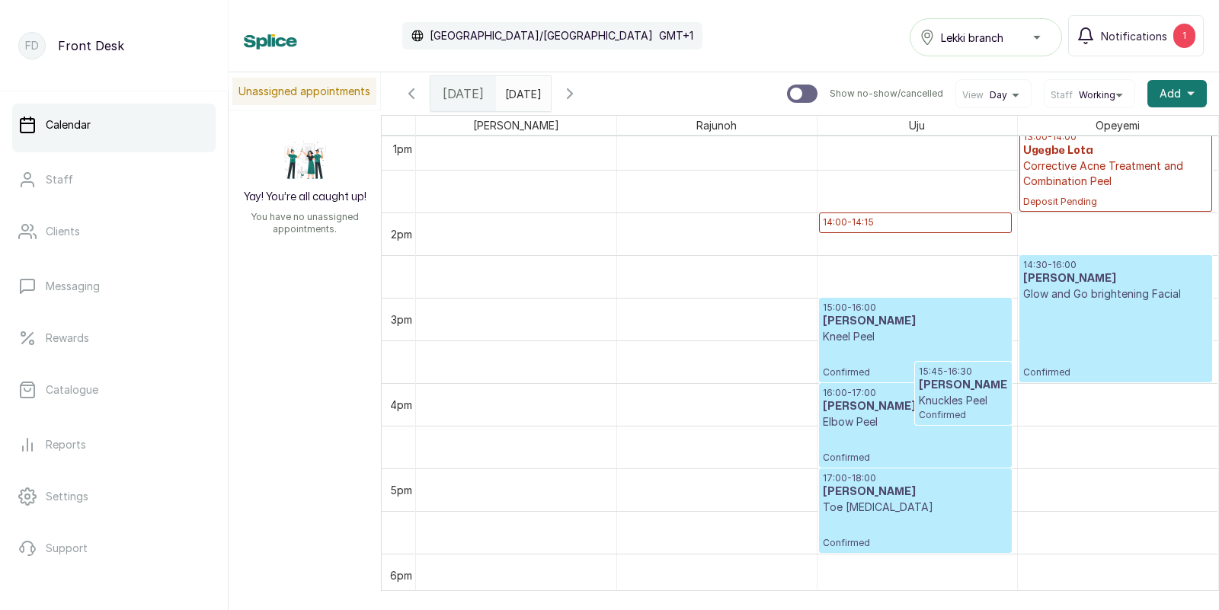
scroll to position [1111, 0]
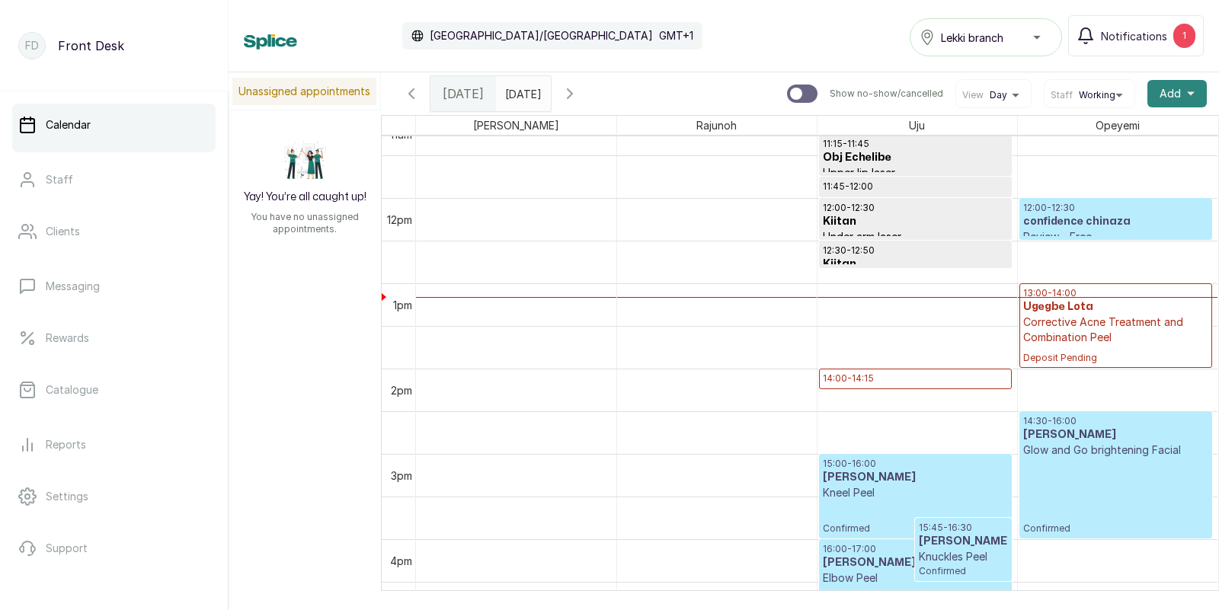
click at [1168, 86] on span "Add" at bounding box center [1169, 93] width 21 height 15
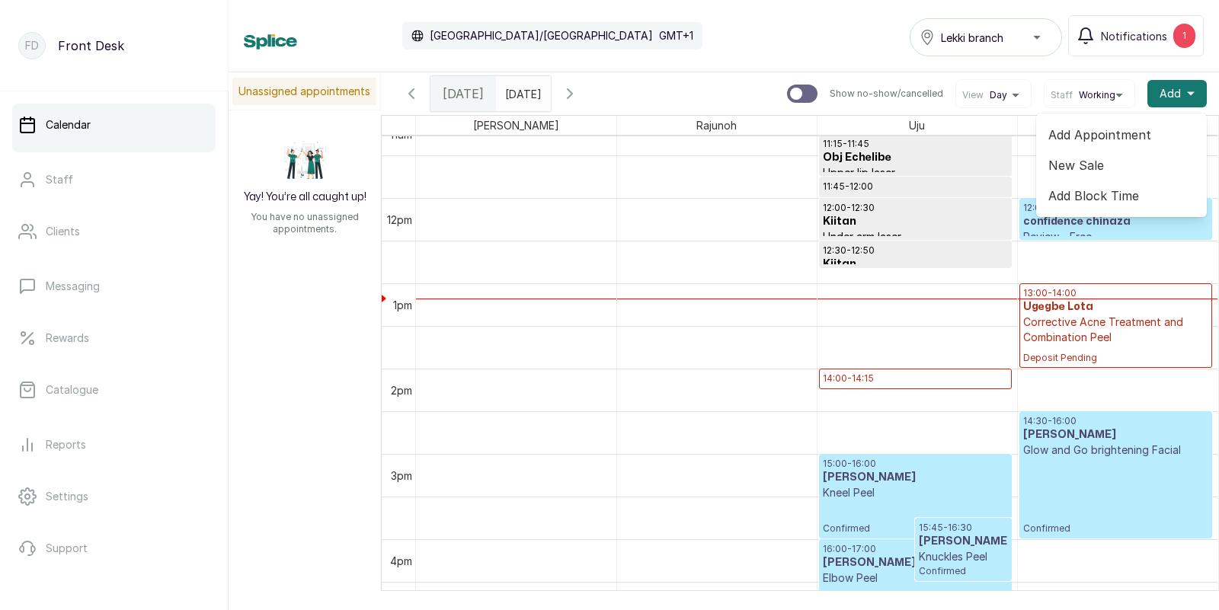
click at [1083, 130] on span "Add Appointment" at bounding box center [1121, 135] width 146 height 18
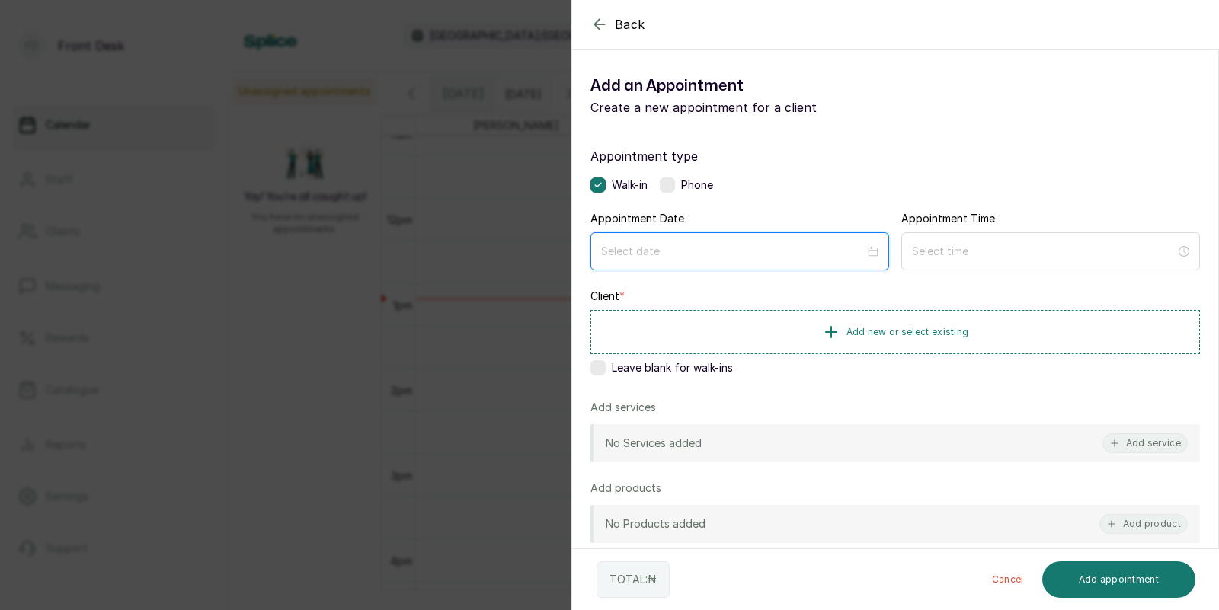
click at [665, 256] on input at bounding box center [733, 251] width 264 height 17
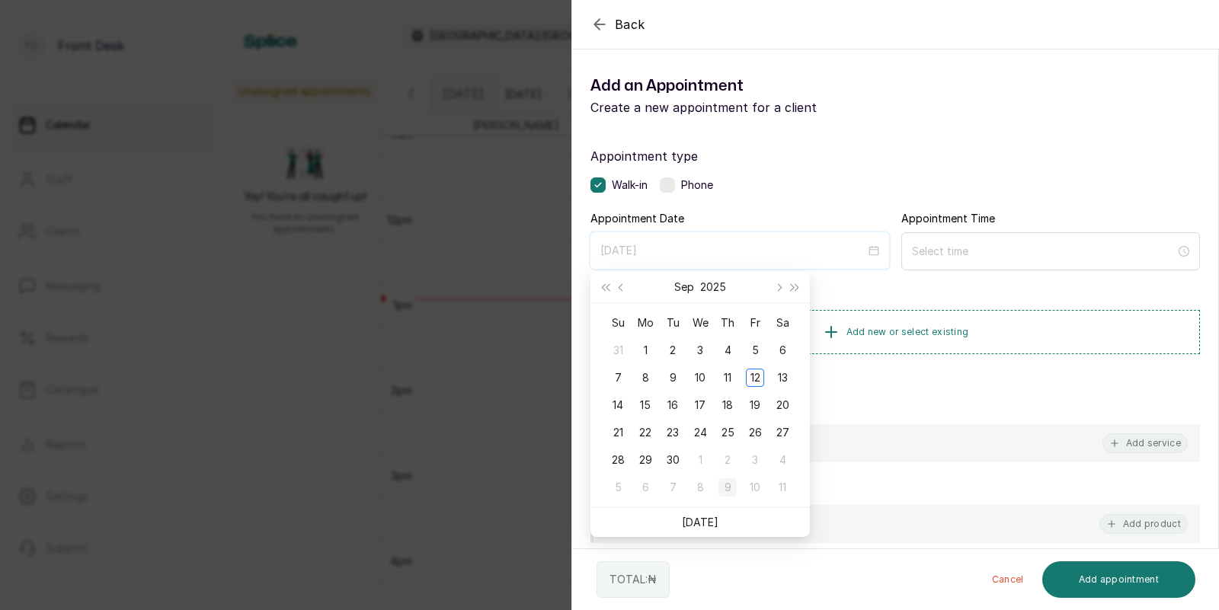
type input "[DATE]"
click at [697, 519] on link "[DATE]" at bounding box center [700, 522] width 37 height 13
type input "[DATE]"
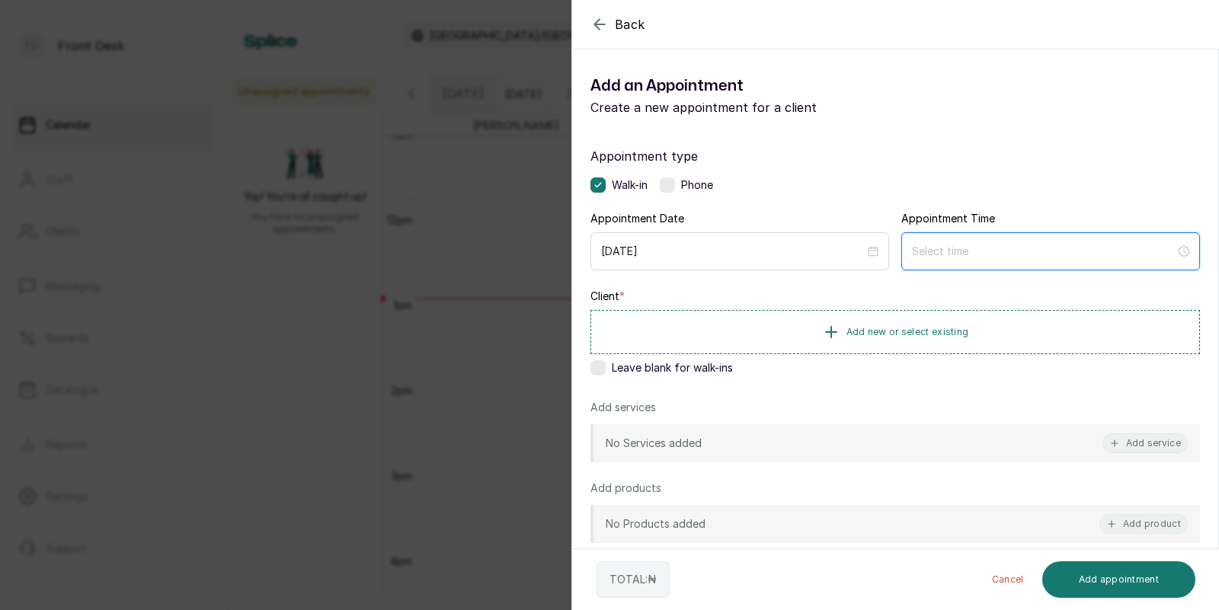
click at [969, 258] on input at bounding box center [1044, 251] width 264 height 17
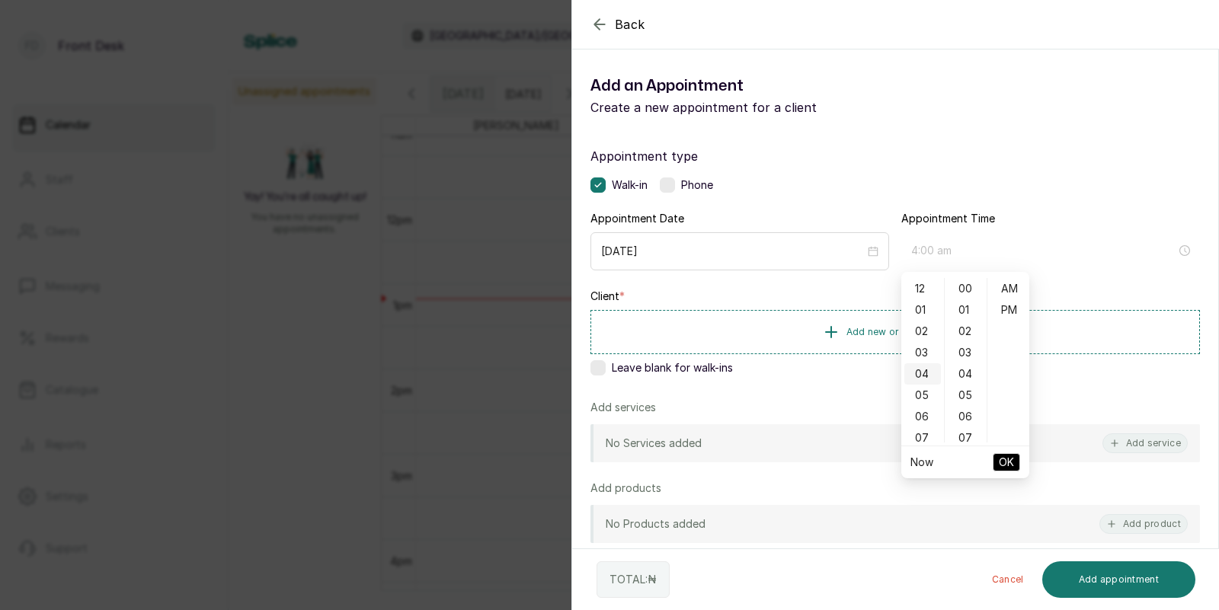
click at [923, 370] on div "04" at bounding box center [922, 373] width 37 height 21
type input "4:00 pm"
click at [1009, 309] on div "PM" at bounding box center [1008, 309] width 37 height 21
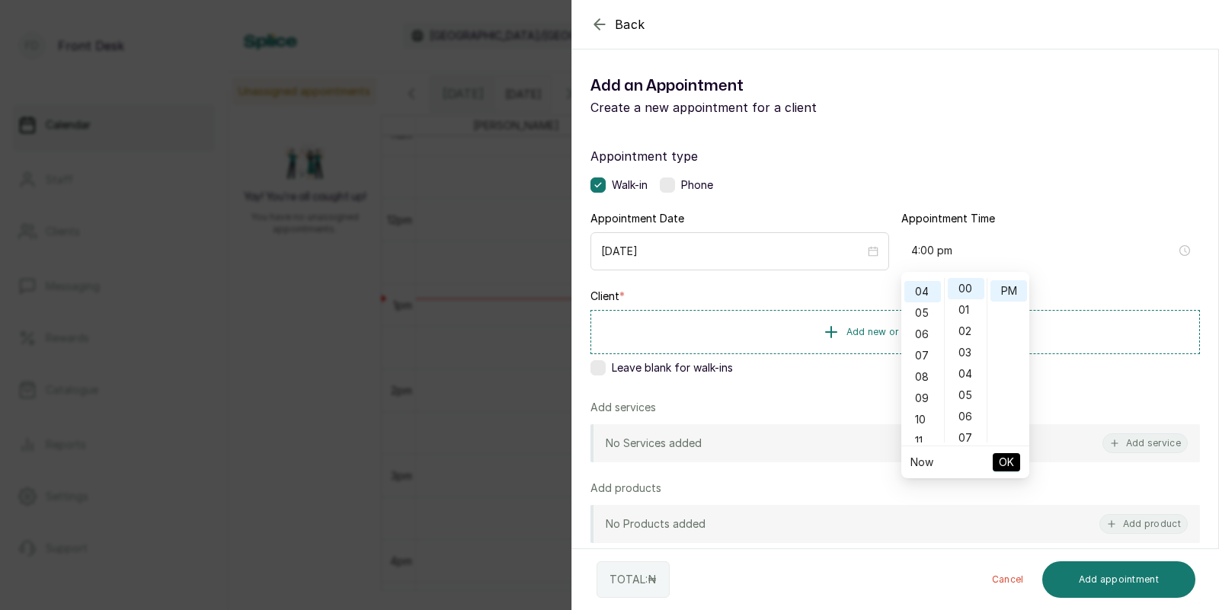
click at [1006, 462] on span "OK" at bounding box center [1006, 462] width 15 height 29
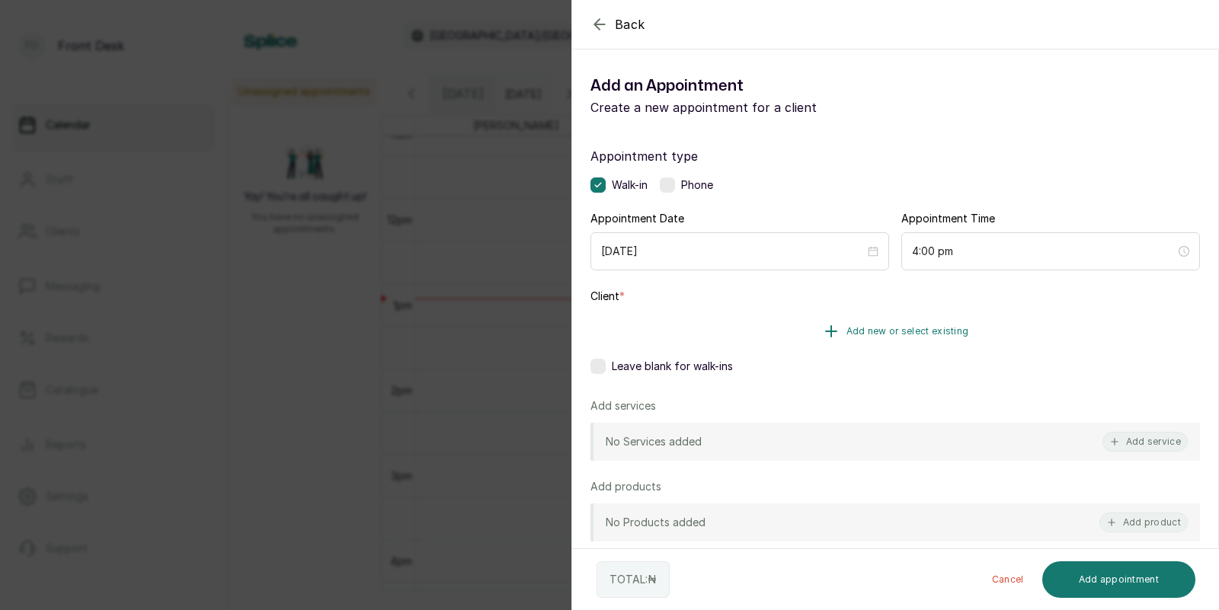
click at [915, 328] on span "Add new or select existing" at bounding box center [907, 331] width 123 height 12
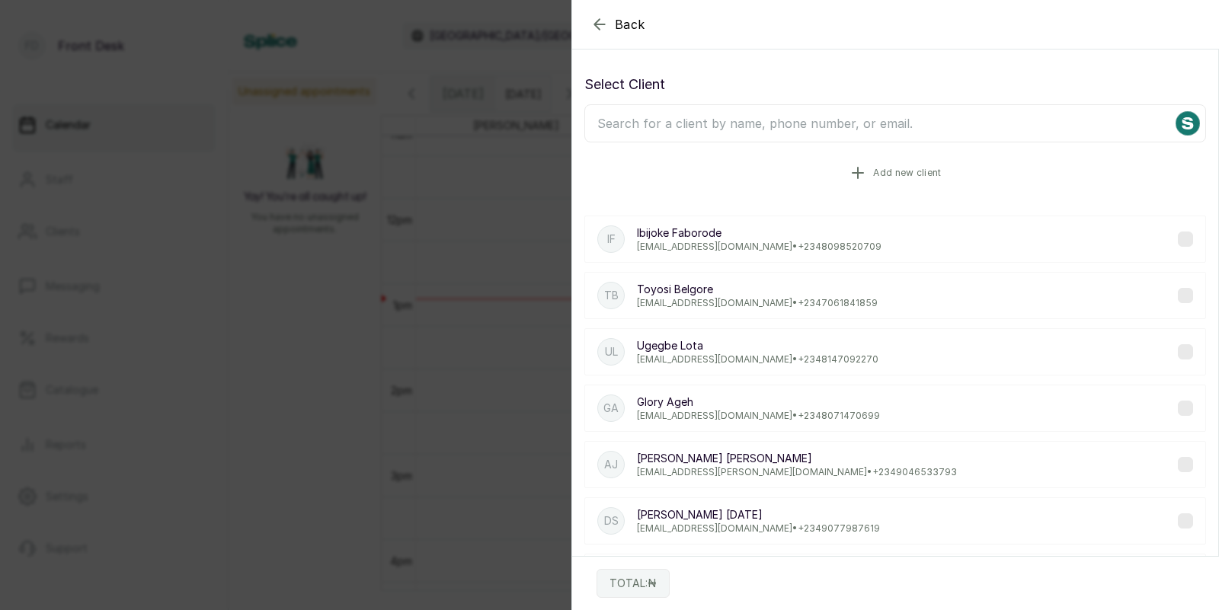
click at [849, 189] on button "Add new client" at bounding box center [895, 173] width 622 height 43
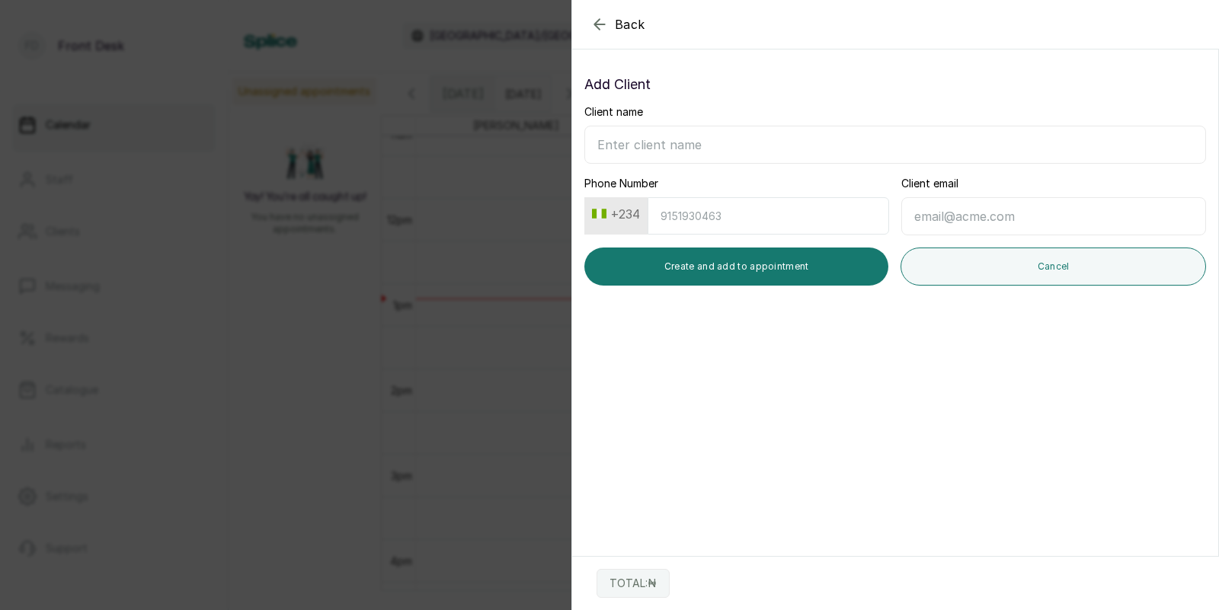
click at [737, 148] on input "Client name" at bounding box center [895, 145] width 622 height 38
type input "Blessed Itua"
click at [760, 227] on input "Phone Number" at bounding box center [767, 215] width 241 height 37
type input "8125390458"
click at [942, 225] on input "Client email" at bounding box center [1053, 216] width 305 height 38
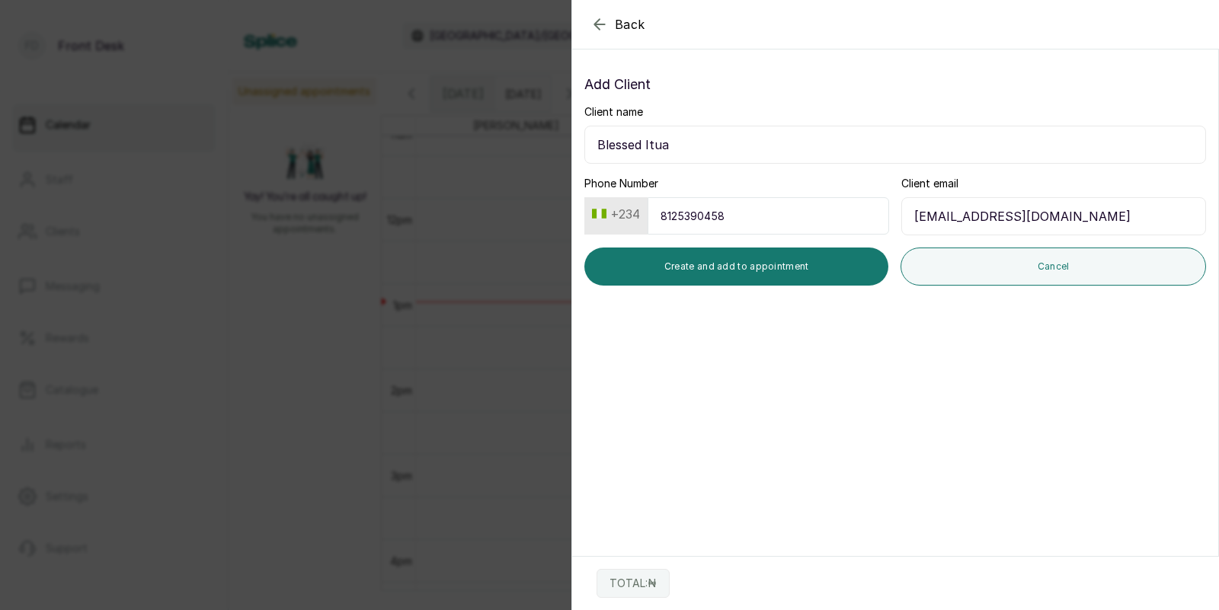
type input "[EMAIL_ADDRESS][DOMAIN_NAME]"
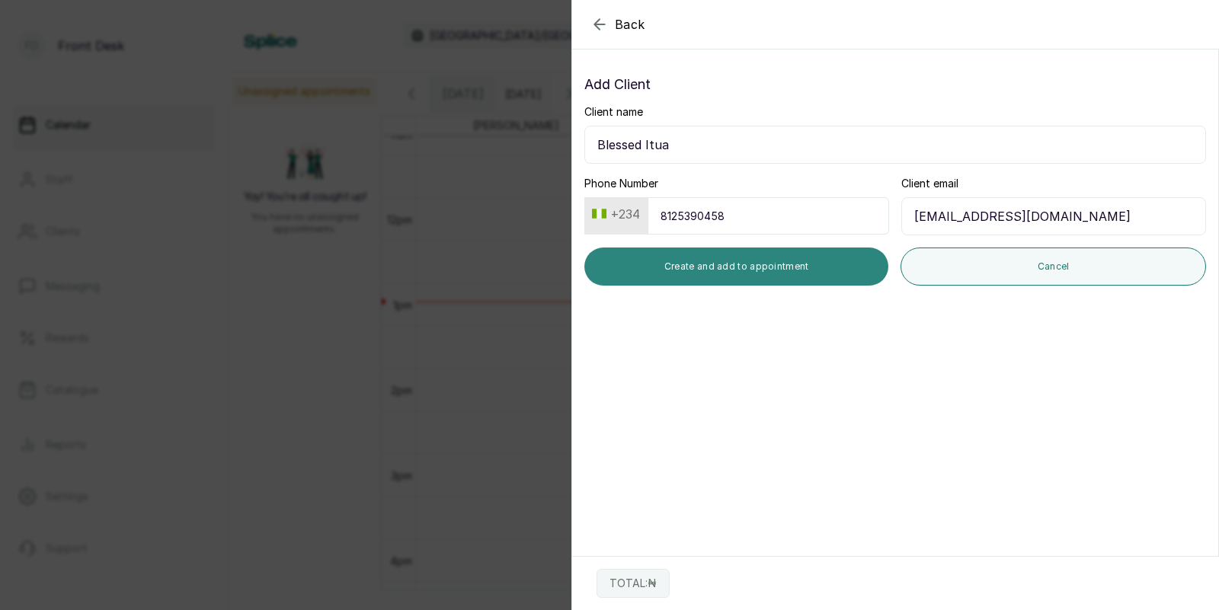
click at [738, 265] on button "Create and add to appointment" at bounding box center [736, 267] width 304 height 38
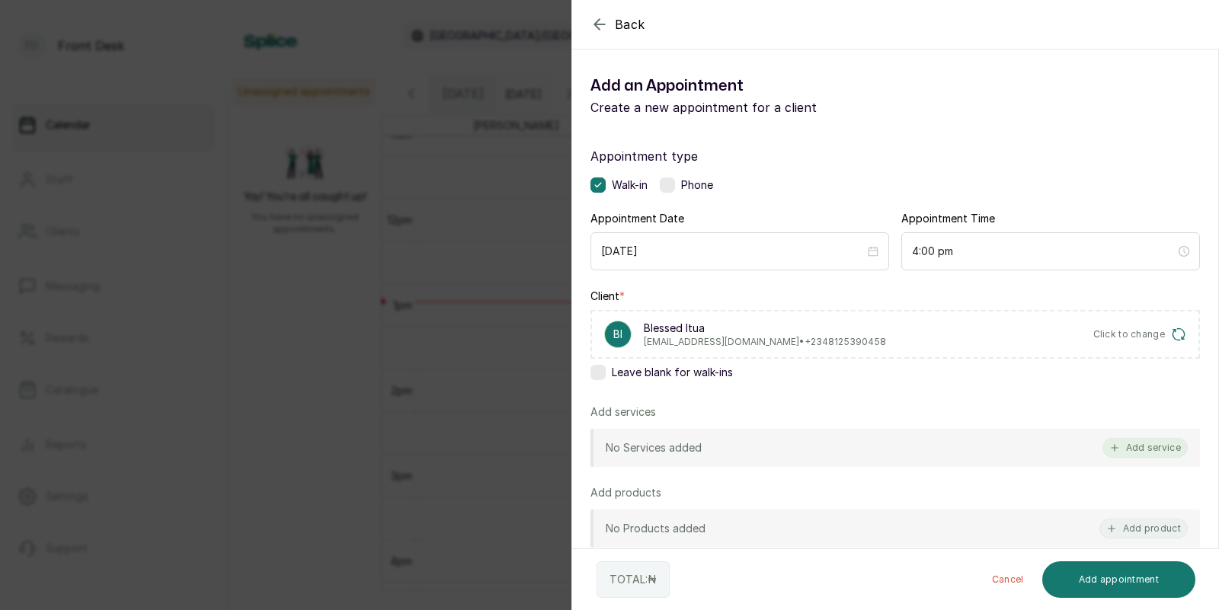
click at [1147, 449] on button "Add service" at bounding box center [1144, 448] width 85 height 20
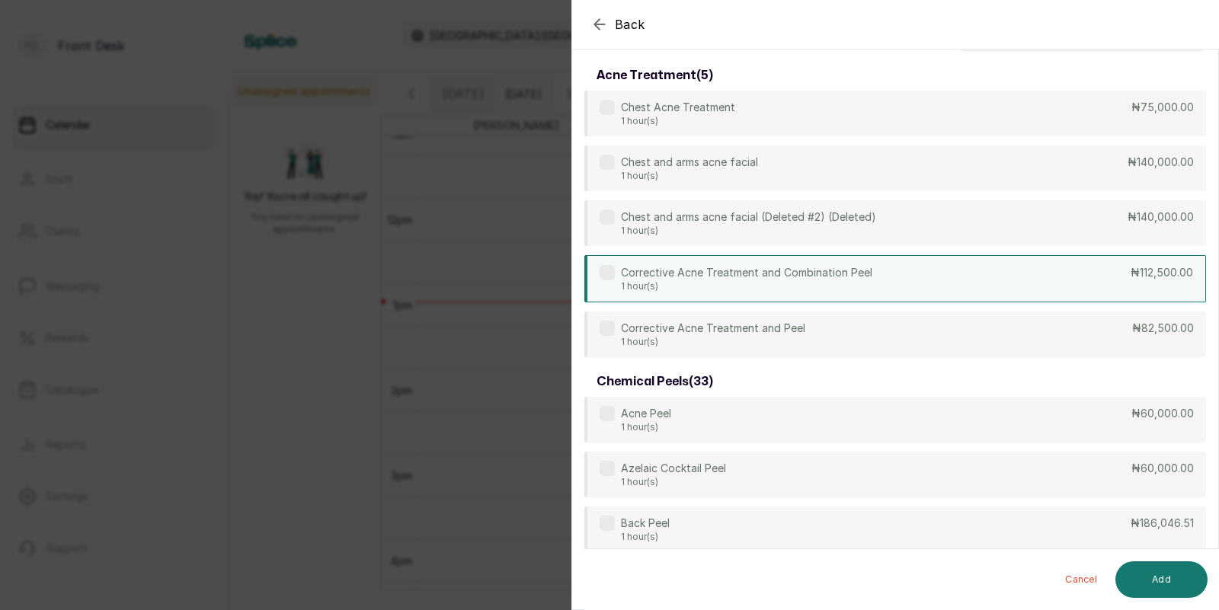
scroll to position [0, 0]
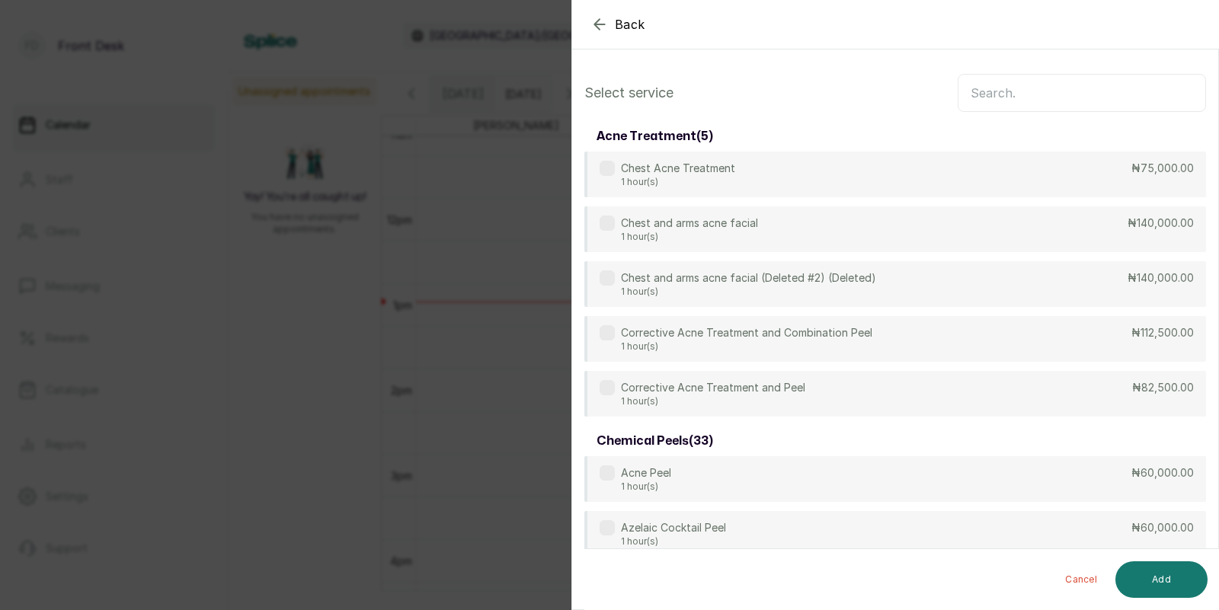
click at [1032, 92] on input "text" at bounding box center [1081, 93] width 248 height 38
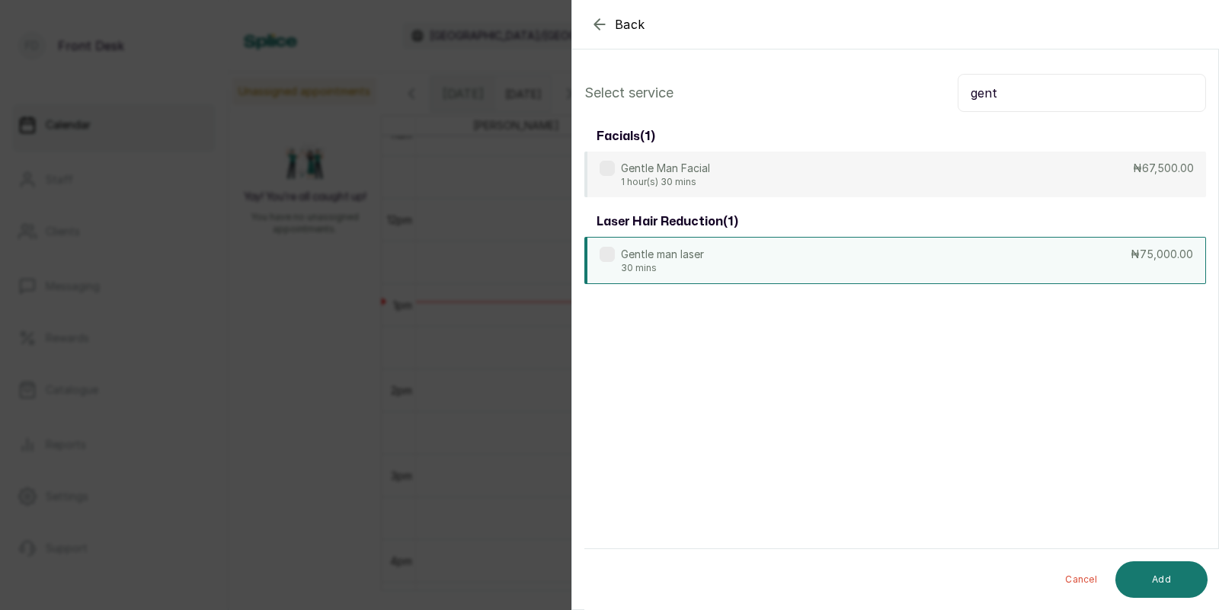
type input "gent"
click at [821, 263] on div "Gentle man laser 30 mins ₦75,000.00" at bounding box center [895, 260] width 622 height 47
click at [1162, 574] on button "Add" at bounding box center [1161, 579] width 92 height 37
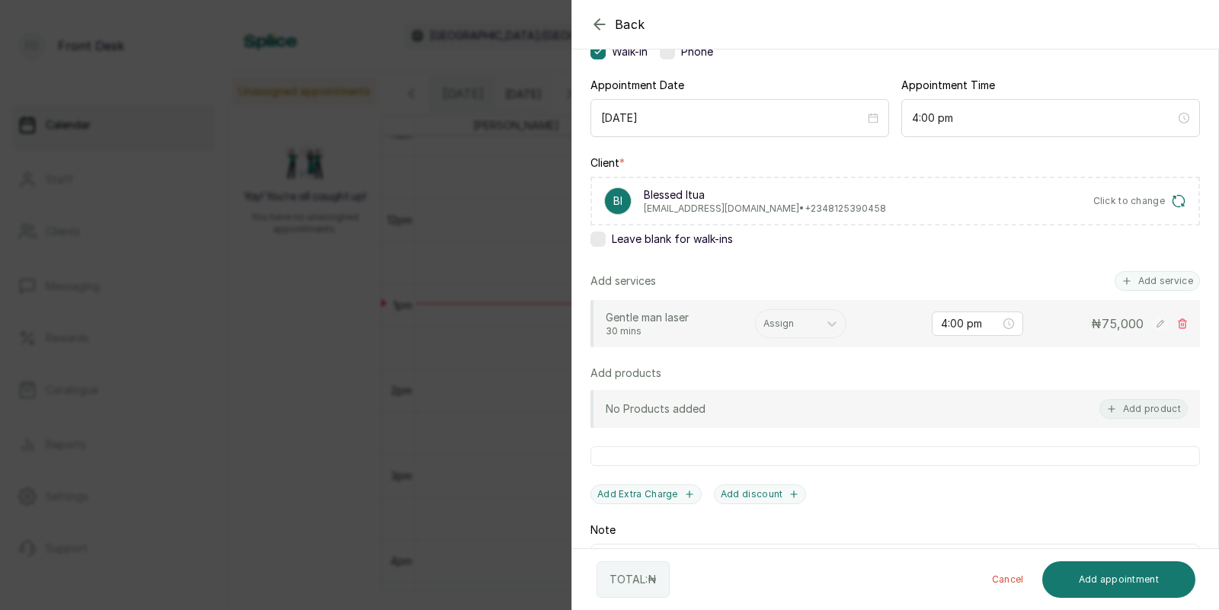
scroll to position [181, 0]
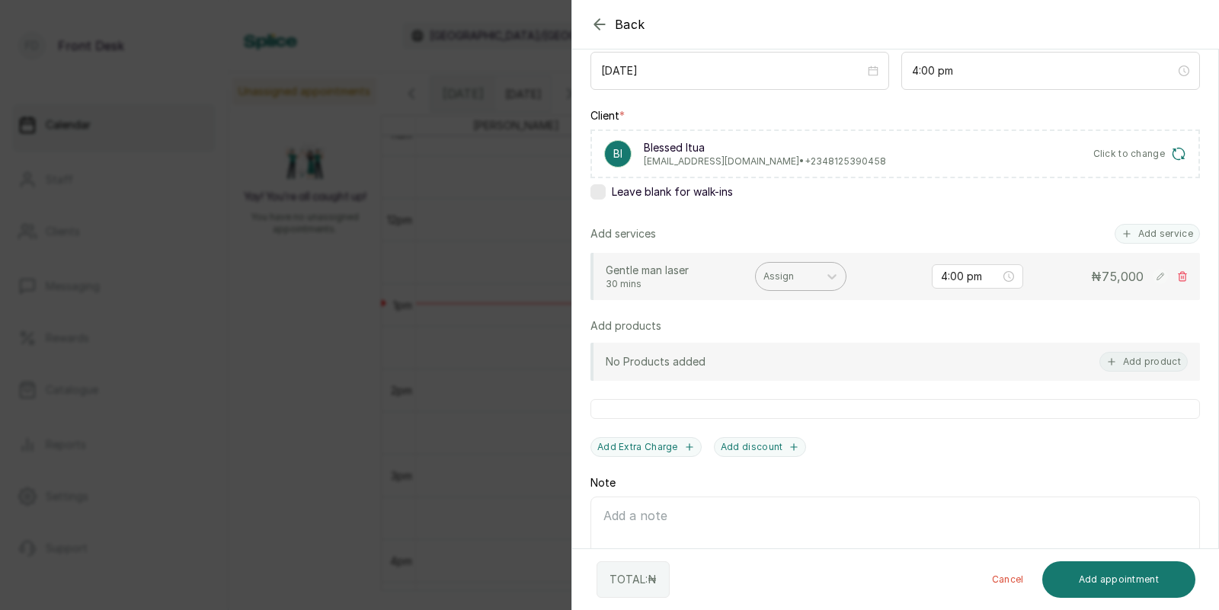
click at [788, 275] on div at bounding box center [786, 277] width 47 height 14
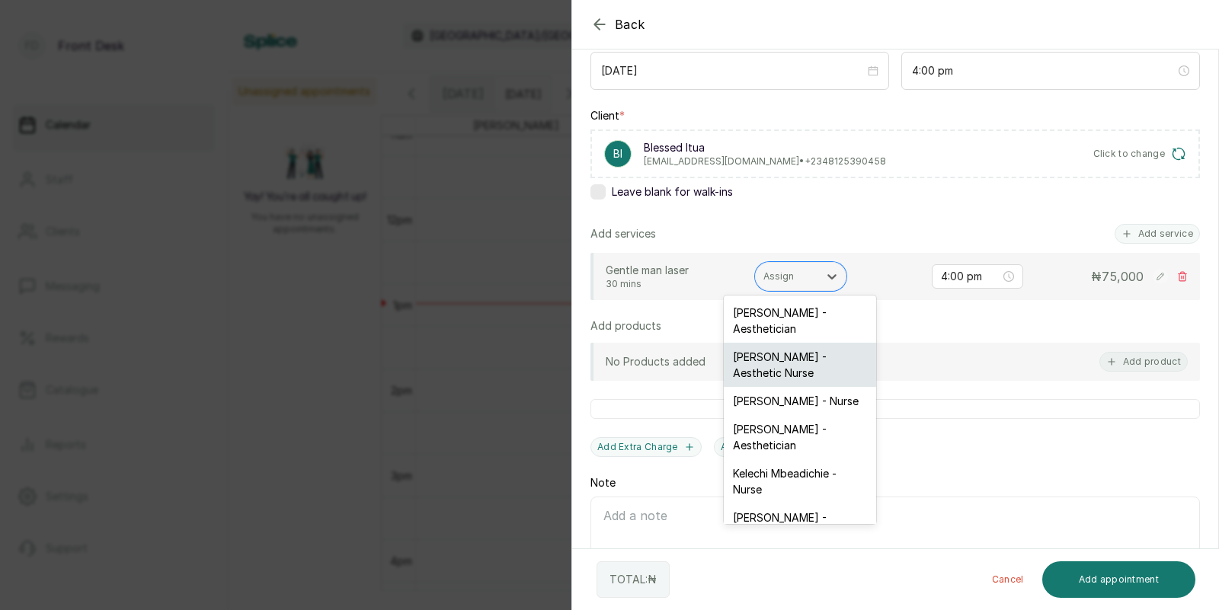
click at [797, 358] on div "[PERSON_NAME] - Aesthetic Nurse" at bounding box center [800, 365] width 152 height 44
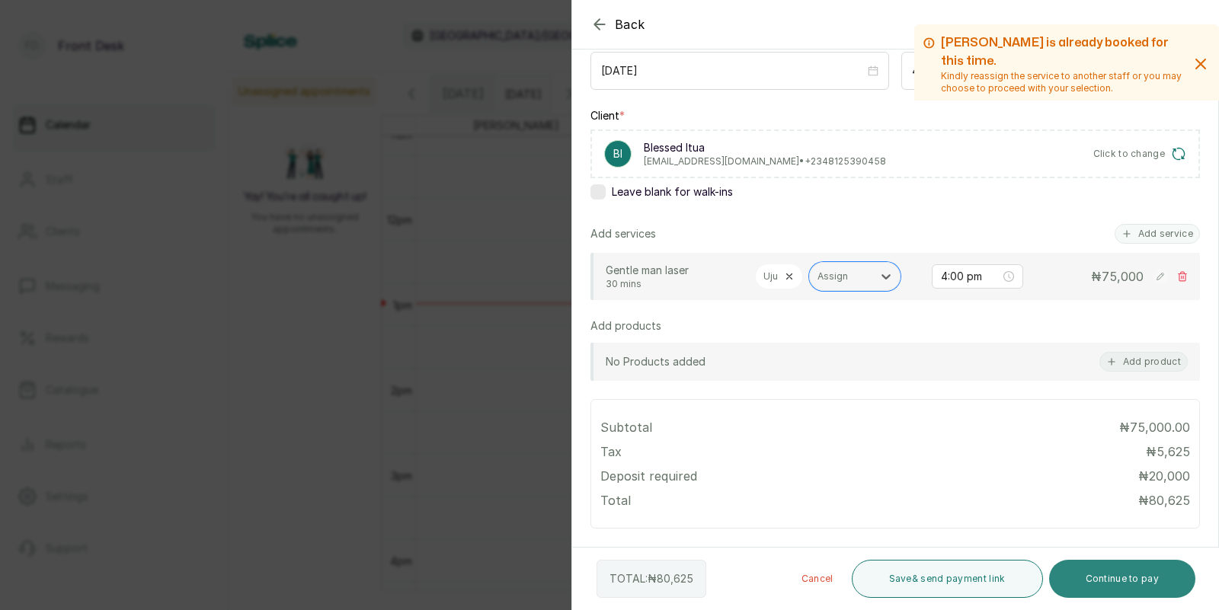
click at [1107, 579] on button "Continue to pay" at bounding box center [1122, 579] width 147 height 38
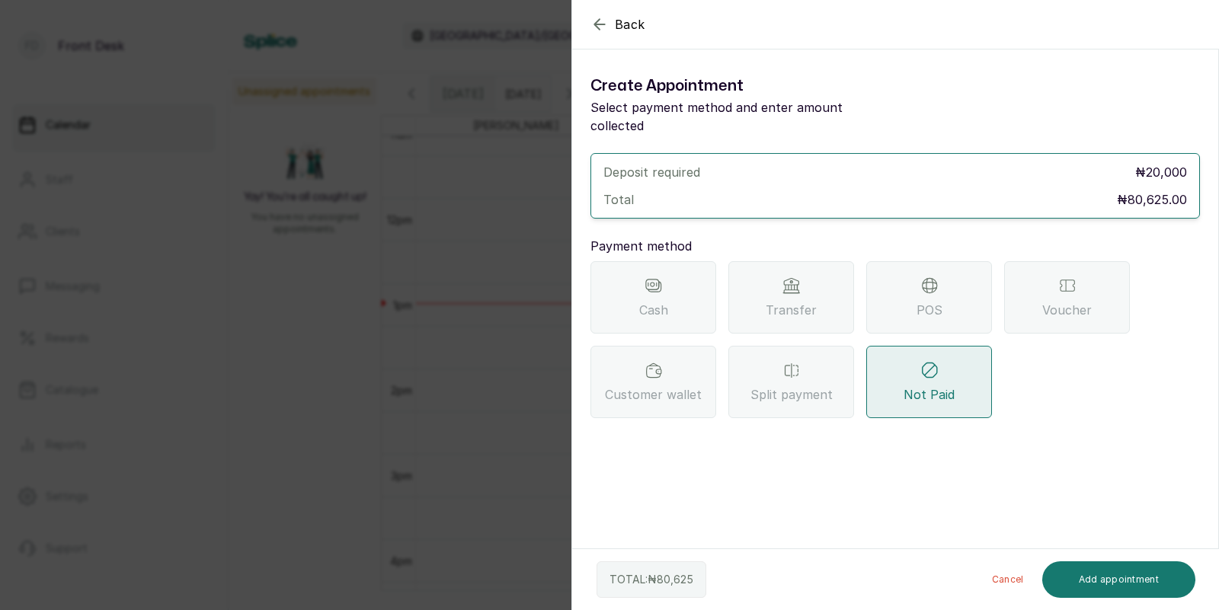
click at [798, 301] on span "Transfer" at bounding box center [790, 310] width 51 height 18
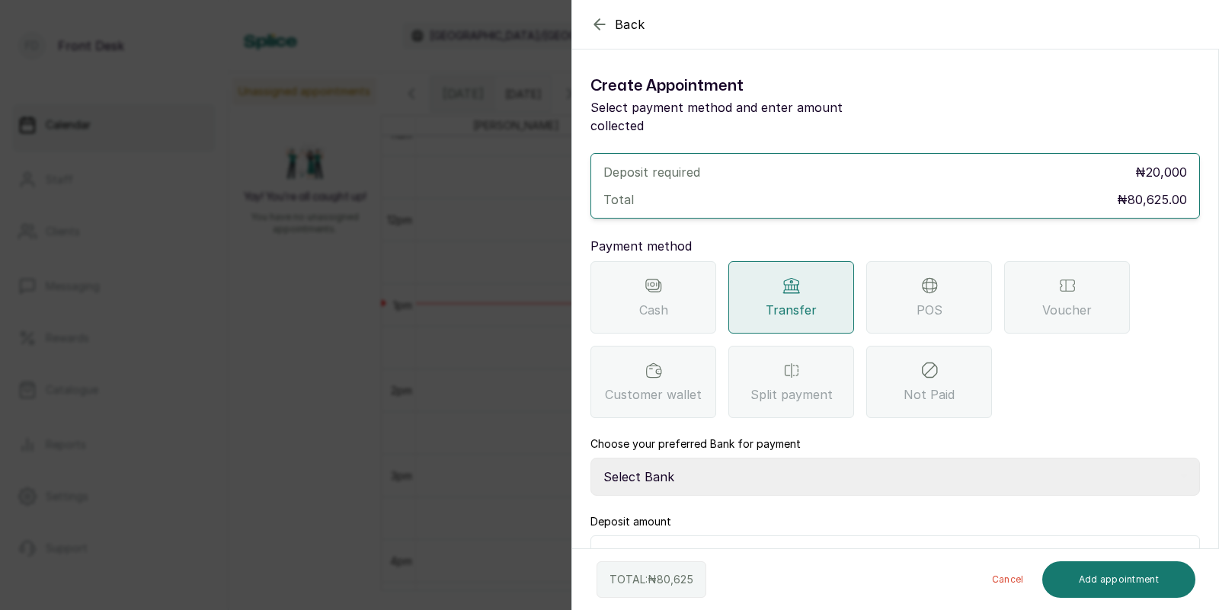
scroll to position [23, 0]
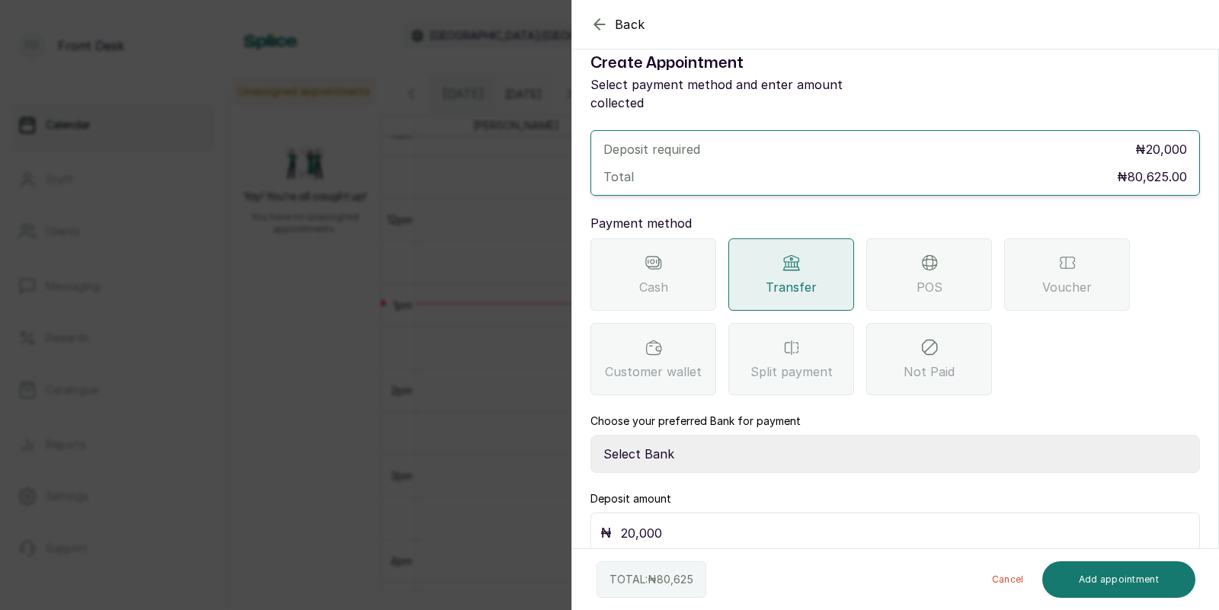
click at [702, 435] on select "Select Bank [PERSON_NAME] Fairmoney Microfinance Bank SKN ANALYTICS MED AESTH. …" at bounding box center [894, 454] width 609 height 38
select select "43272bc0-21c6-4b19-b9fb-c2093b8603c2"
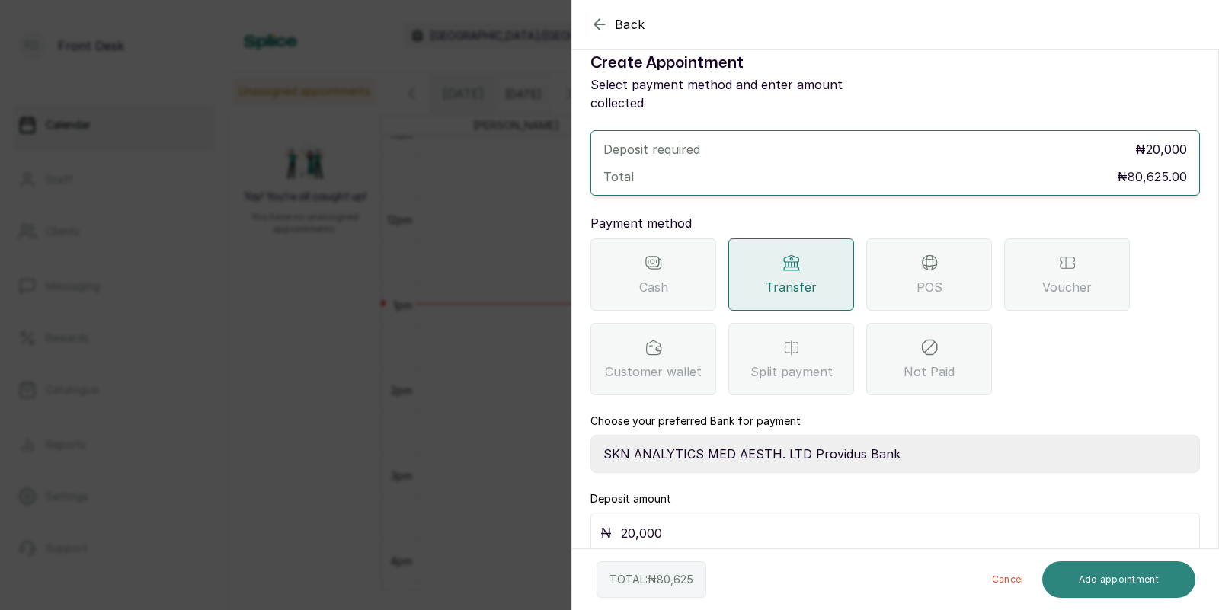
click at [1120, 574] on button "Add appointment" at bounding box center [1119, 579] width 154 height 37
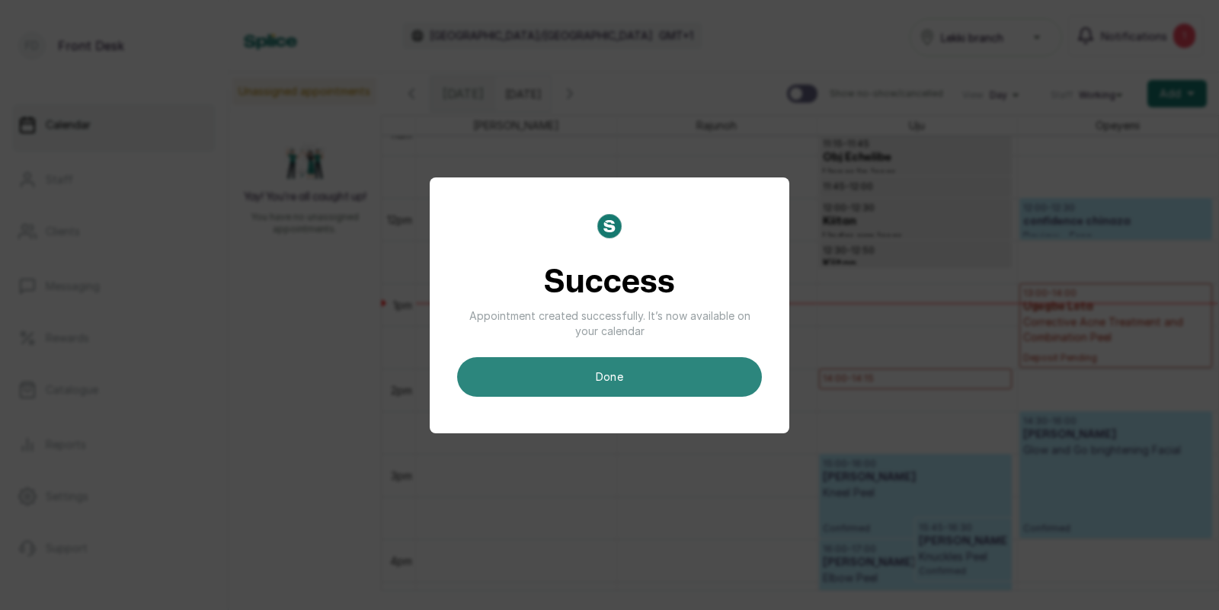
click at [563, 382] on button "done" at bounding box center [609, 377] width 305 height 40
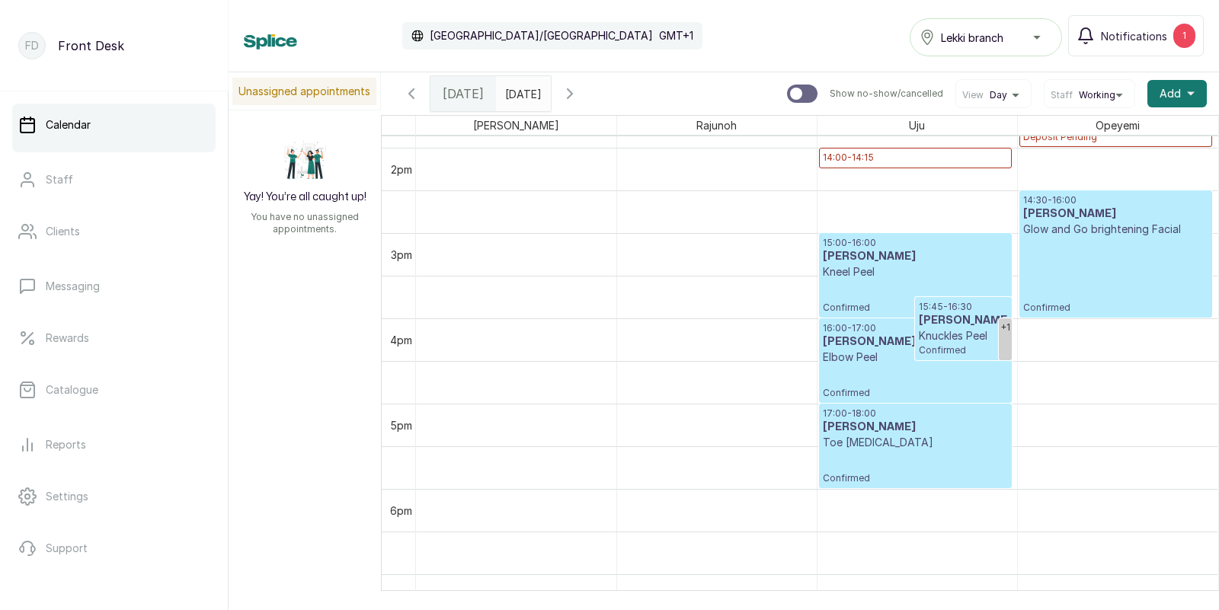
scroll to position [1206, 0]
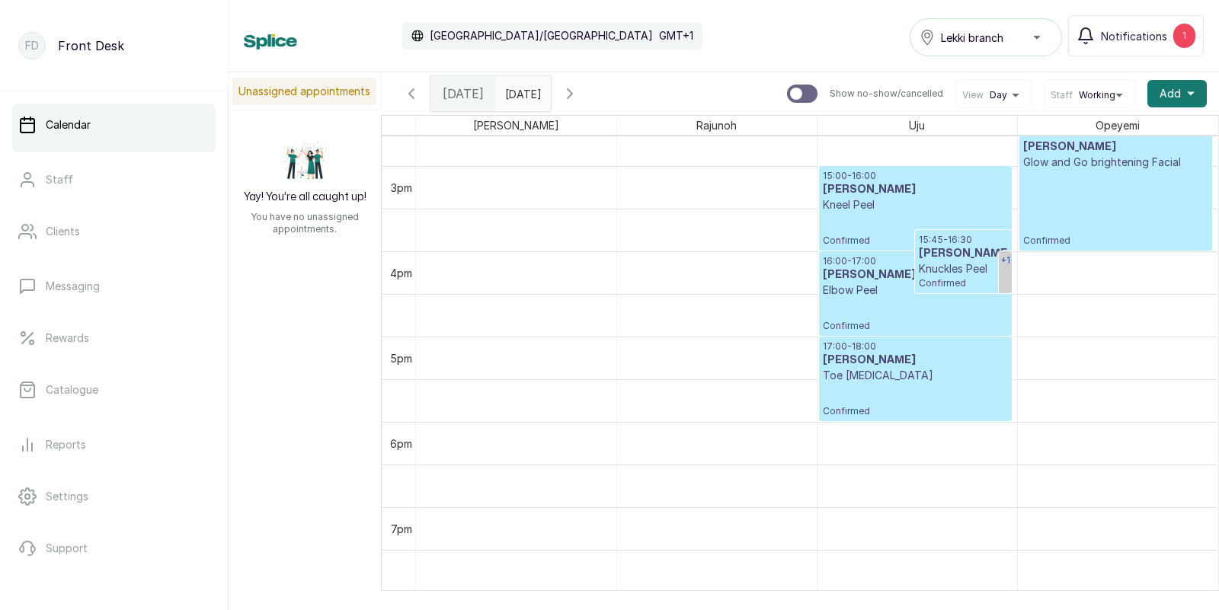
click at [1005, 270] on div "+1" at bounding box center [1005, 260] width 13 height 18
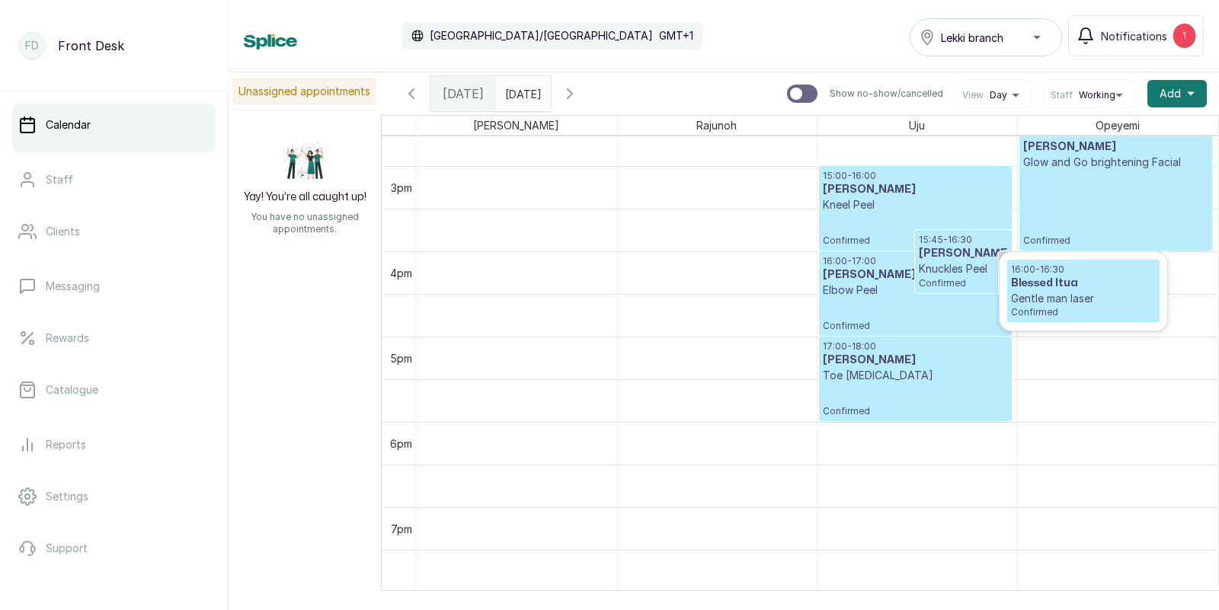
click at [1005, 270] on div "16:00 - 16:30 Blessed Itua Gentle man laser Confirmed" at bounding box center [1083, 291] width 168 height 78
click at [1001, 256] on div "16:00 - 16:30 Blessed Itua Gentle man laser Confirmed" at bounding box center [1083, 291] width 168 height 78
click at [965, 261] on h3 "[PERSON_NAME]" at bounding box center [963, 253] width 89 height 15
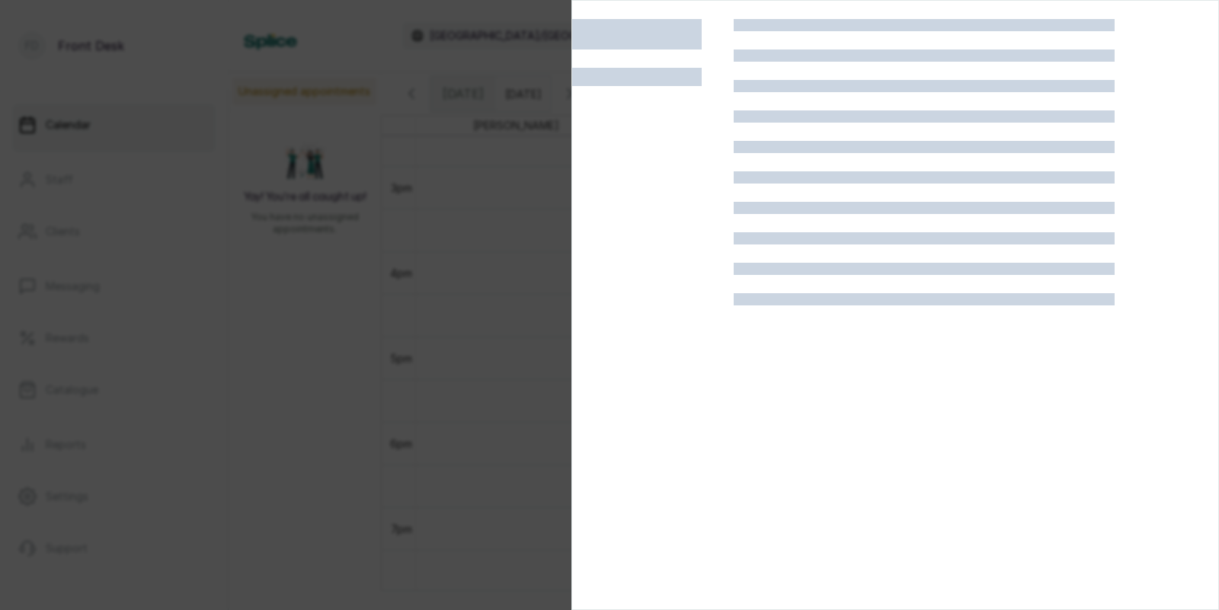
click at [197, 389] on div at bounding box center [609, 305] width 1219 height 610
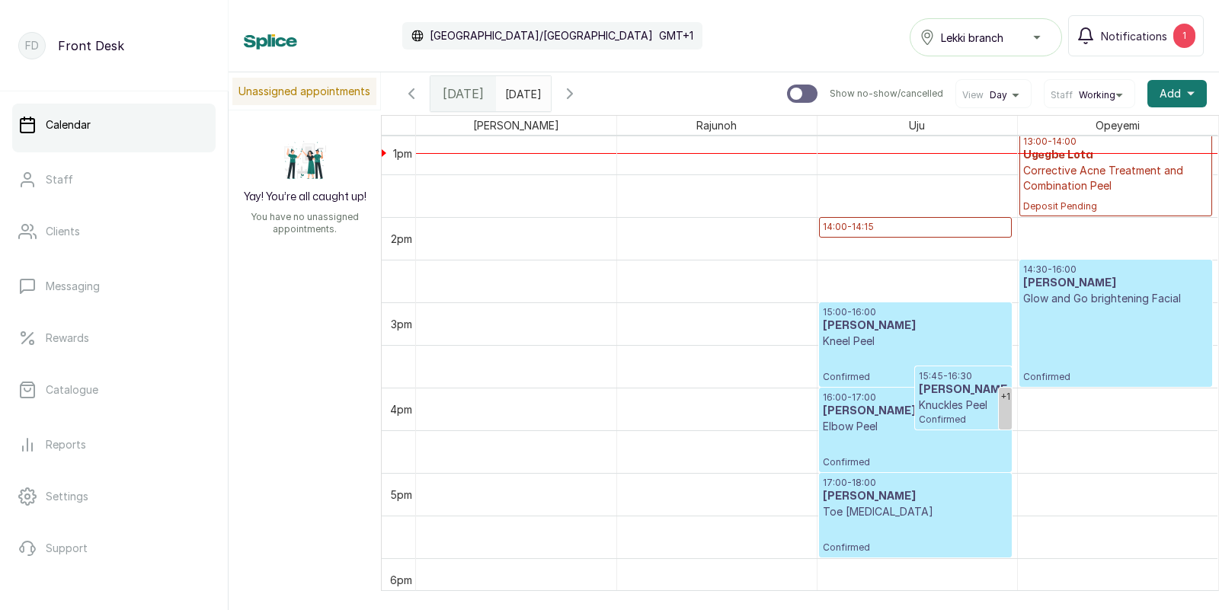
scroll to position [512, 0]
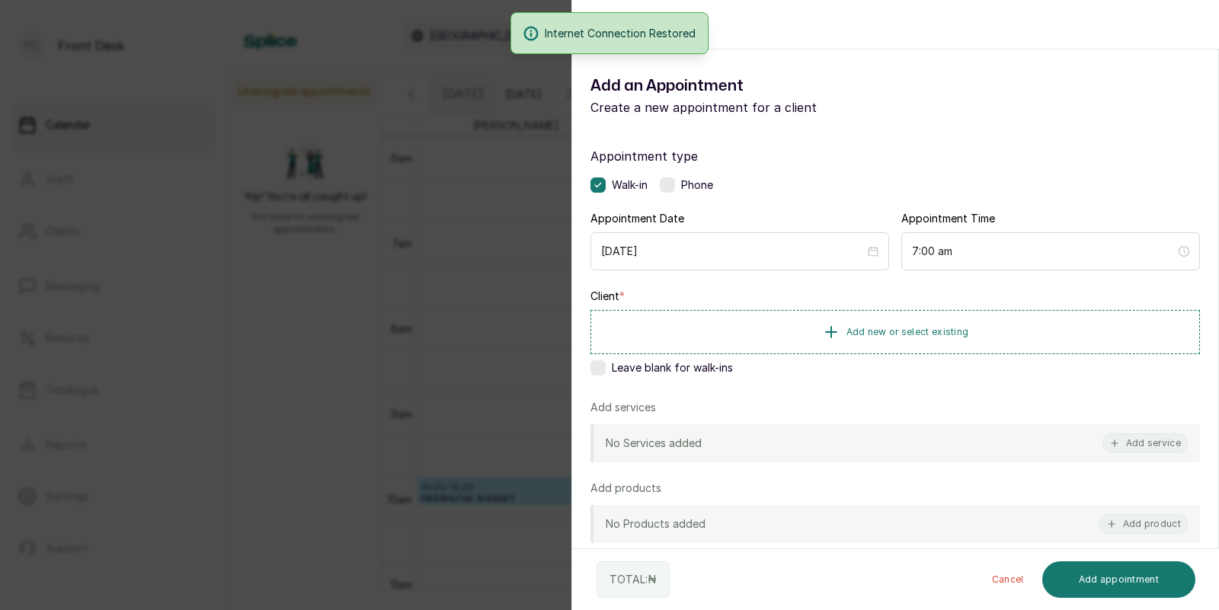
click at [431, 231] on div "Back Add Appointment Add an Appointment Create a new appointment for a client A…" at bounding box center [609, 305] width 1219 height 610
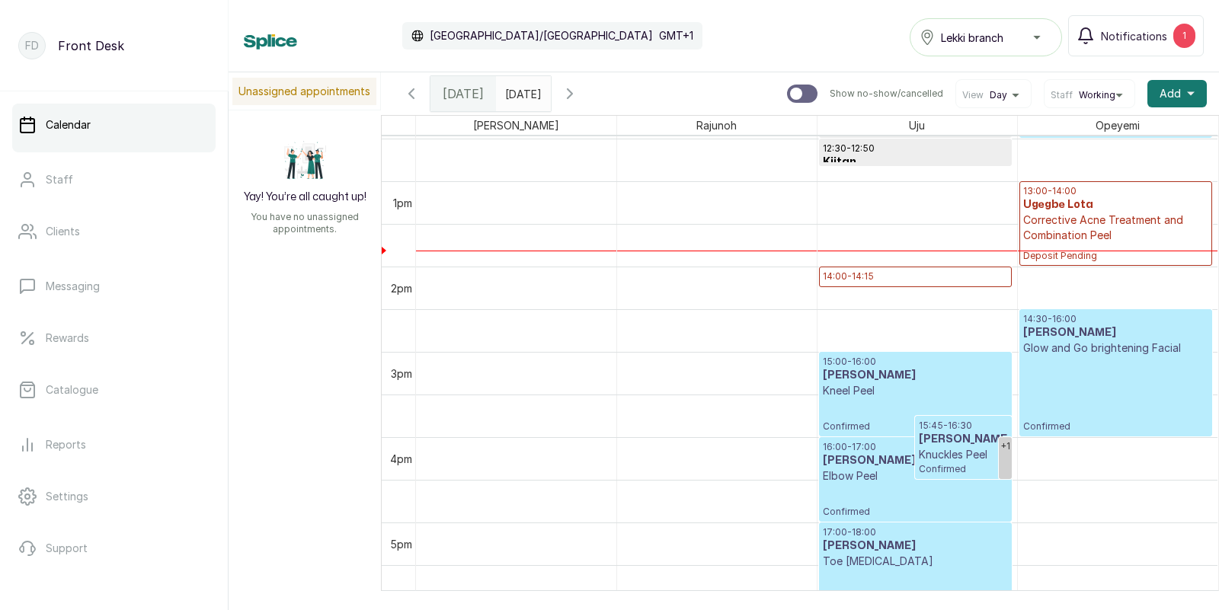
scroll to position [1063, 0]
